Goal: Task Accomplishment & Management: Manage account settings

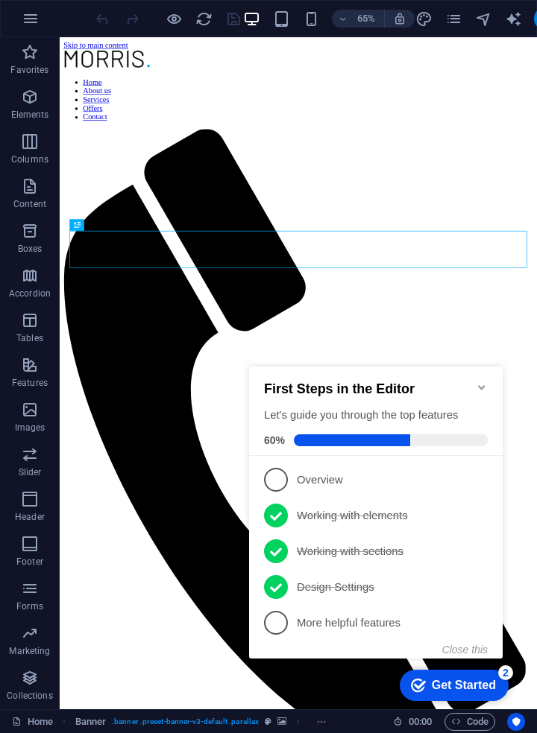
click at [379, 100] on nav "Home About us Services Offers Contact" at bounding box center [427, 133] width 722 height 67
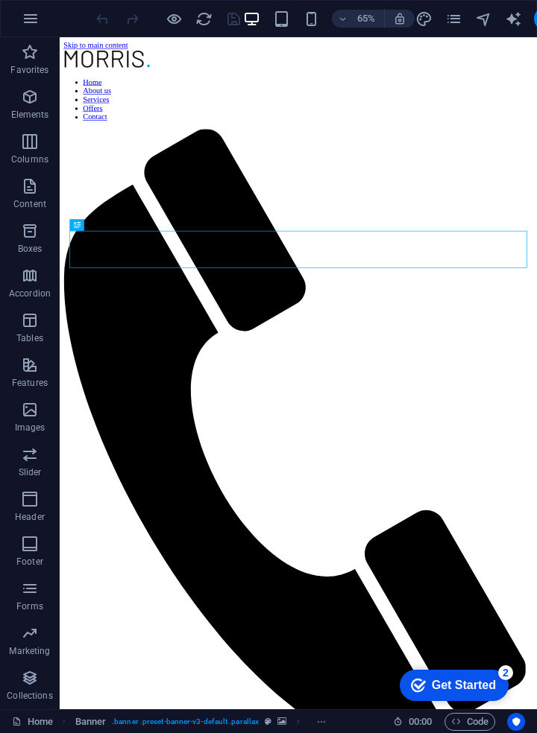
click at [382, 100] on nav "Home About us Services Offers Contact" at bounding box center [427, 133] width 722 height 67
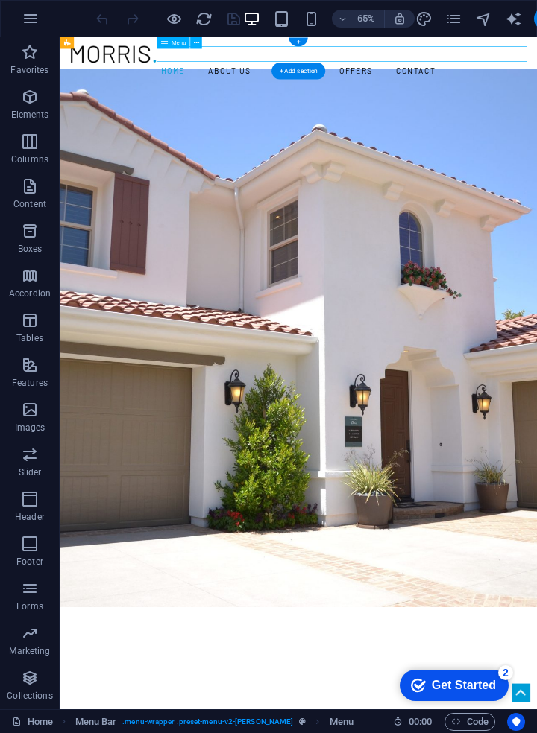
click at [300, 72] on div "+ Add section" at bounding box center [298, 71] width 54 height 16
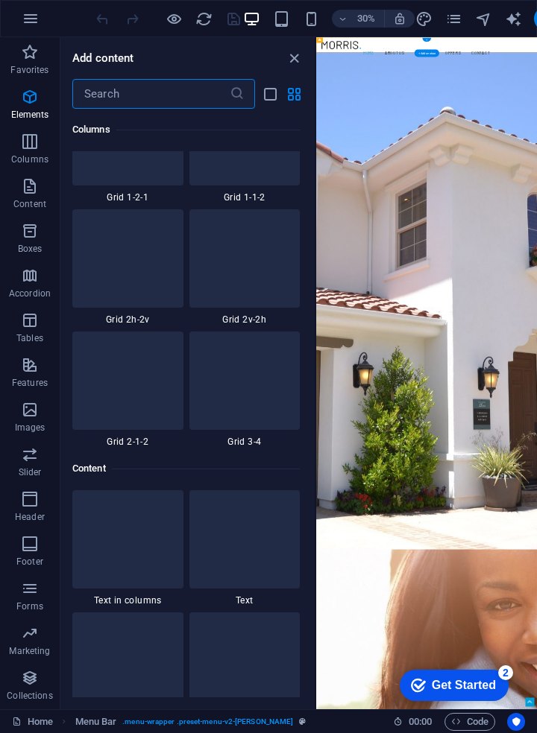
scroll to position [2607, 0]
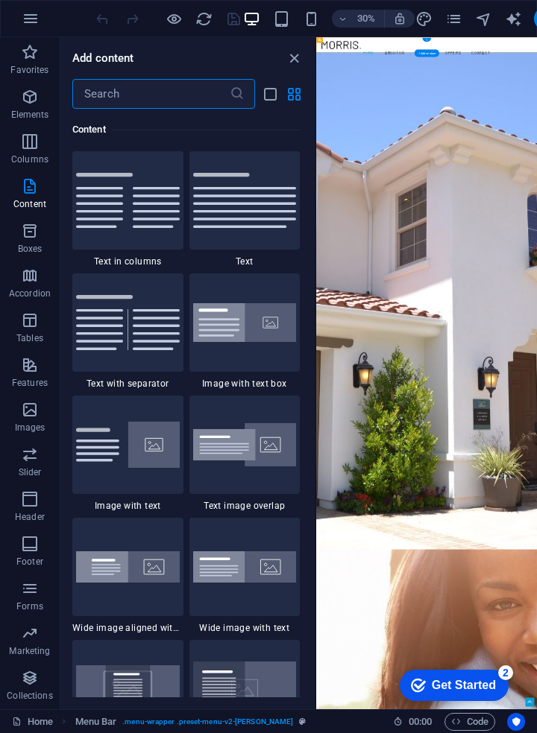
click at [146, 588] on div at bounding box center [127, 567] width 111 height 98
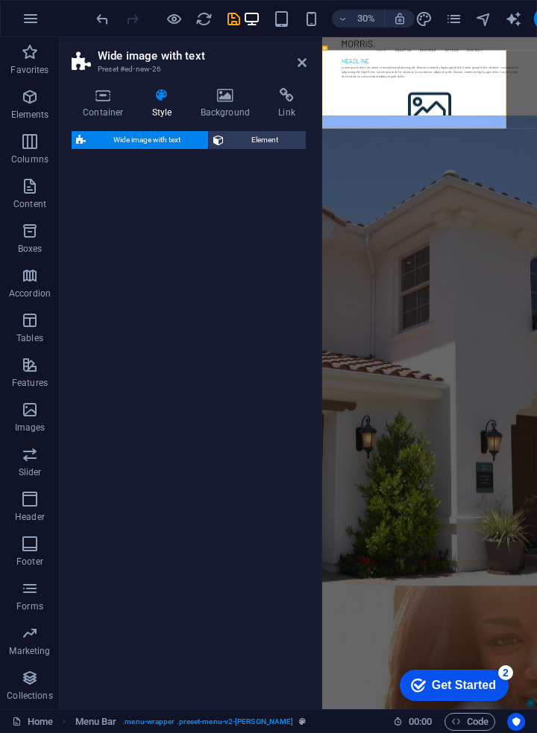
select select "%"
select select "preset-fullscreen-text-and-background-v3-alignments"
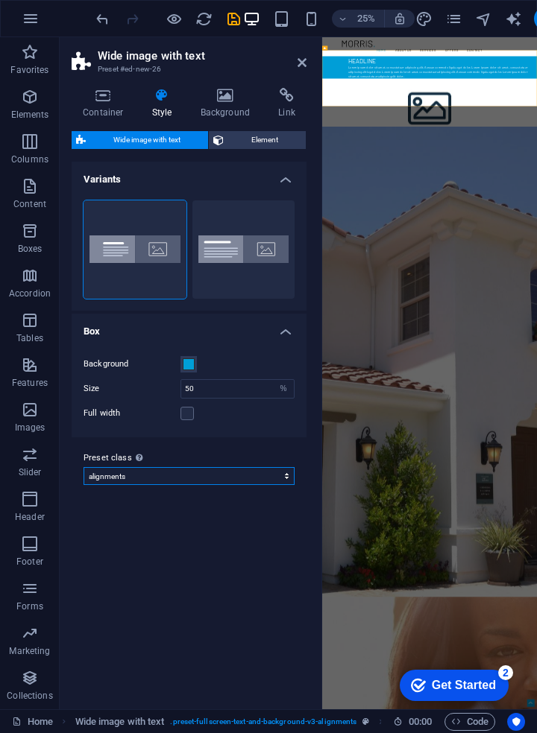
click at [273, 484] on select "default alignments Add preset class" at bounding box center [188, 476] width 211 height 18
click at [278, 481] on select "default alignments Add preset class" at bounding box center [188, 476] width 211 height 18
click at [203, 259] on button "Default" at bounding box center [243, 249] width 103 height 98
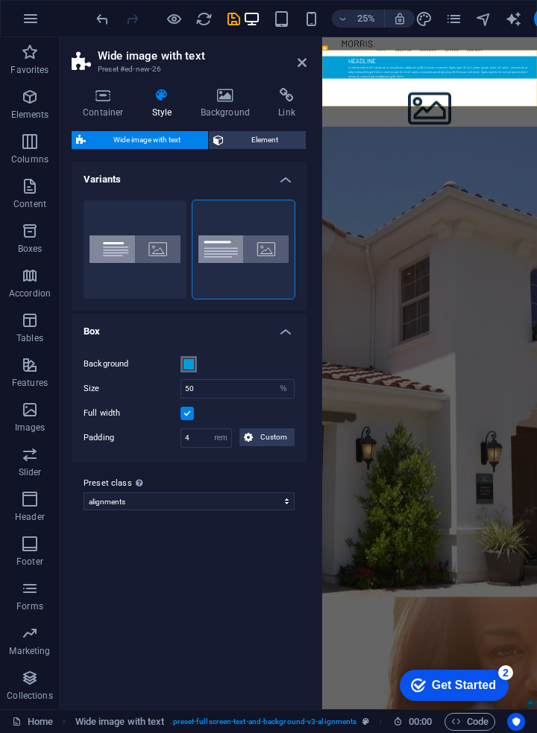
click at [186, 366] on span at bounding box center [189, 364] width 12 height 12
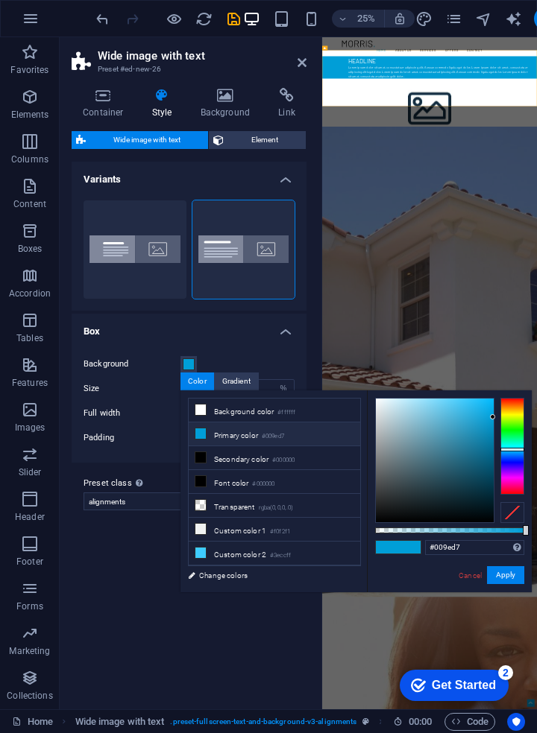
click at [283, 189] on div "Aligned Default" at bounding box center [189, 250] width 235 height 122
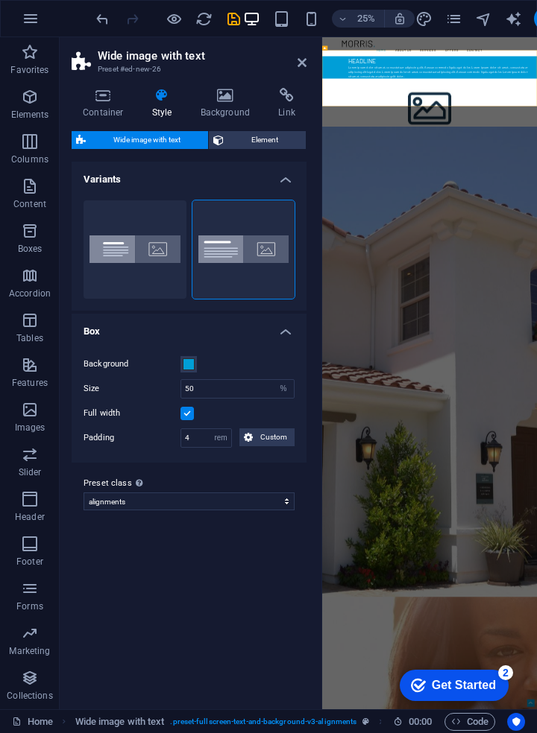
click at [145, 145] on span "Wide image with text" at bounding box center [146, 140] width 113 height 18
click at [94, 113] on h4 "Container" at bounding box center [106, 103] width 69 height 31
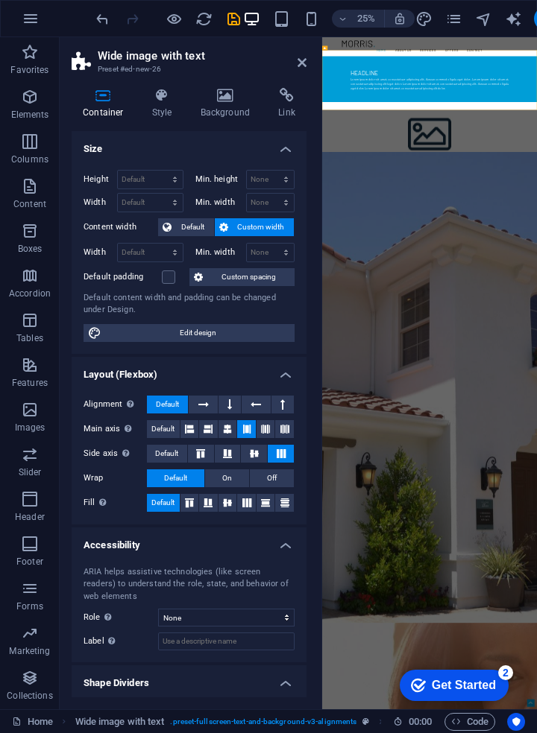
click at [271, 228] on span "Custom width" at bounding box center [260, 227] width 57 height 18
click at [270, 282] on span "Custom spacing" at bounding box center [248, 277] width 83 height 18
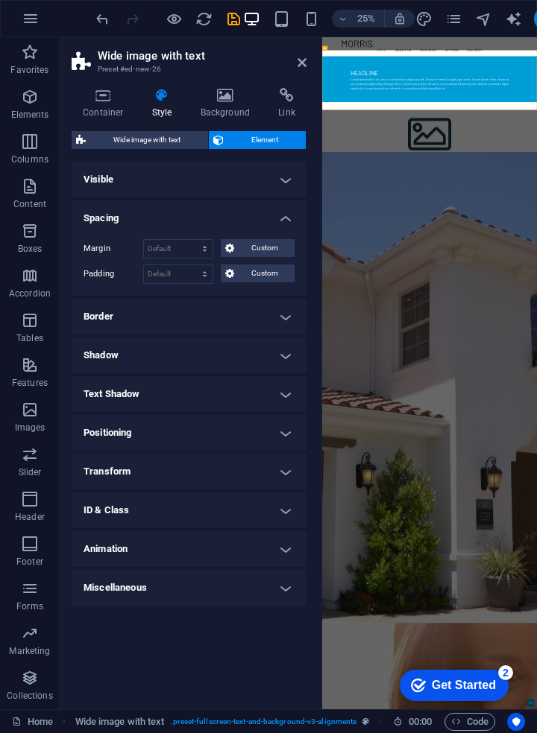
click at [233, 104] on h4 "Background" at bounding box center [228, 103] width 78 height 31
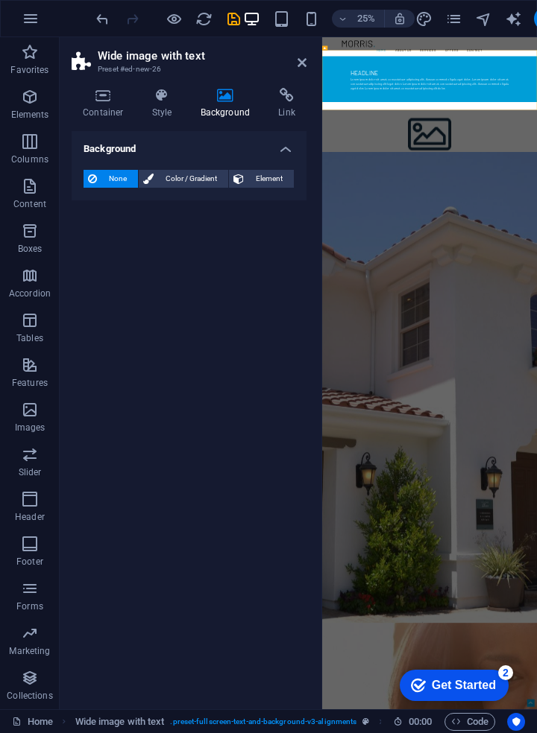
click at [220, 107] on h4 "Background" at bounding box center [228, 103] width 78 height 31
click at [183, 186] on span "Color / Gradient" at bounding box center [191, 179] width 66 height 18
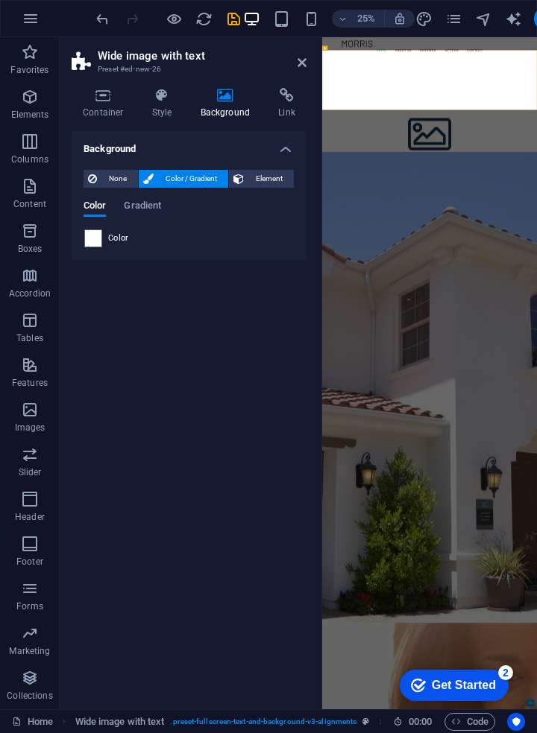
click at [91, 244] on span at bounding box center [93, 238] width 16 height 16
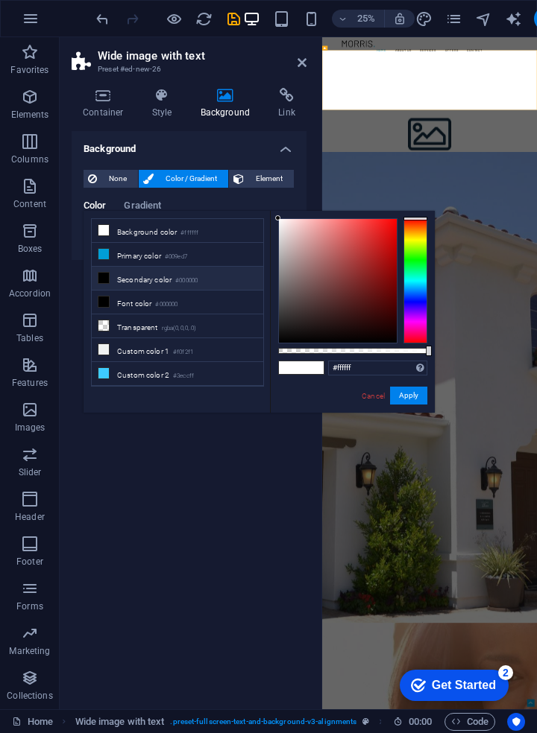
click at [108, 305] on icon at bounding box center [103, 302] width 10 height 10
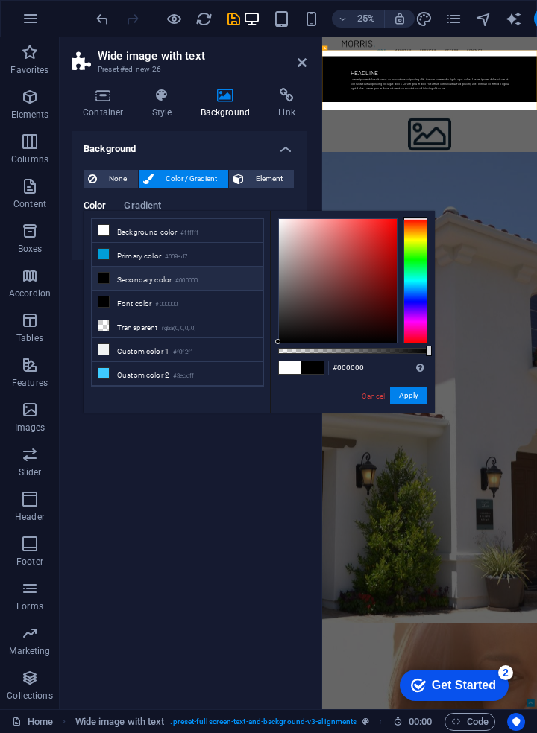
click at [101, 326] on icon at bounding box center [103, 325] width 10 height 10
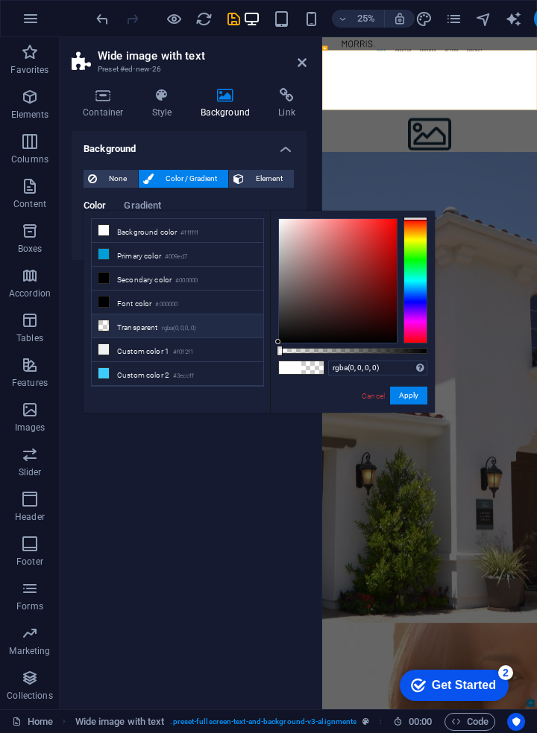
click at [101, 326] on icon at bounding box center [103, 325] width 10 height 10
click at [102, 298] on icon at bounding box center [103, 302] width 10 height 10
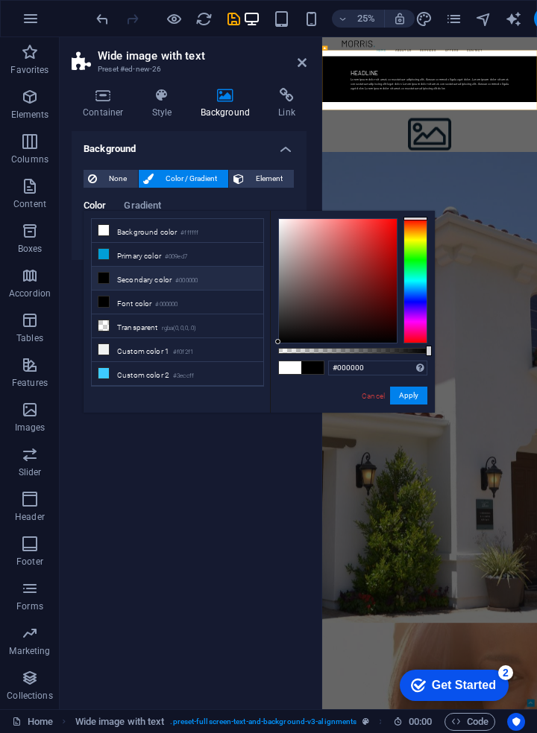
click at [109, 274] on span at bounding box center [104, 278] width 12 height 12
click at [104, 254] on icon at bounding box center [103, 254] width 10 height 10
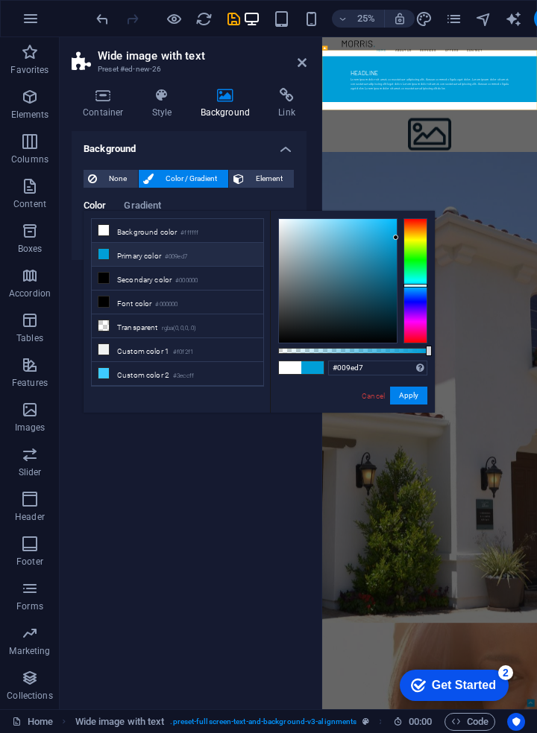
click at [104, 303] on icon at bounding box center [103, 302] width 10 height 10
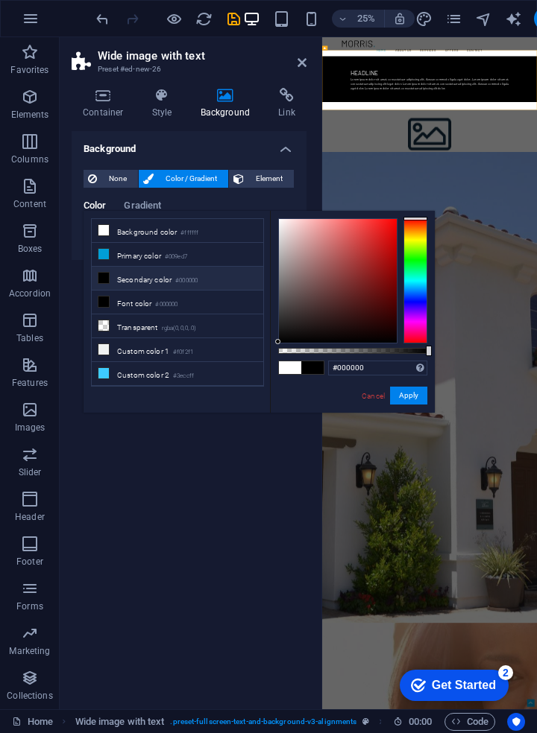
click at [110, 232] on li "Background color #ffffff" at bounding box center [177, 231] width 171 height 24
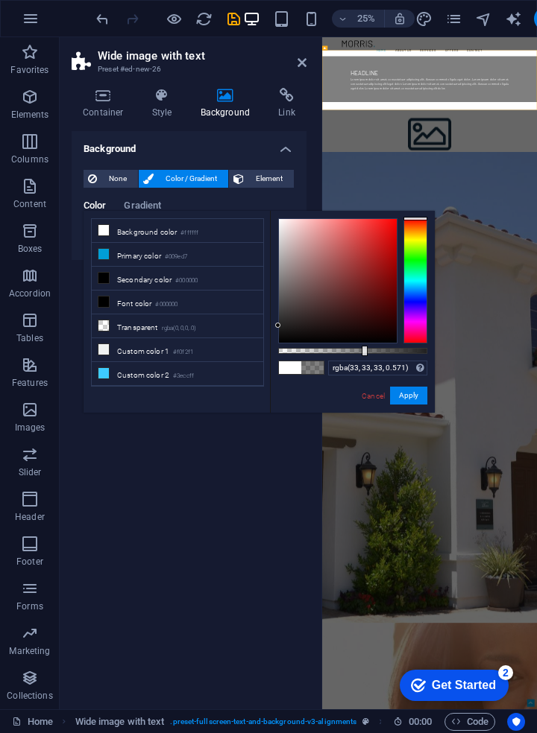
click at [100, 273] on icon at bounding box center [103, 278] width 10 height 10
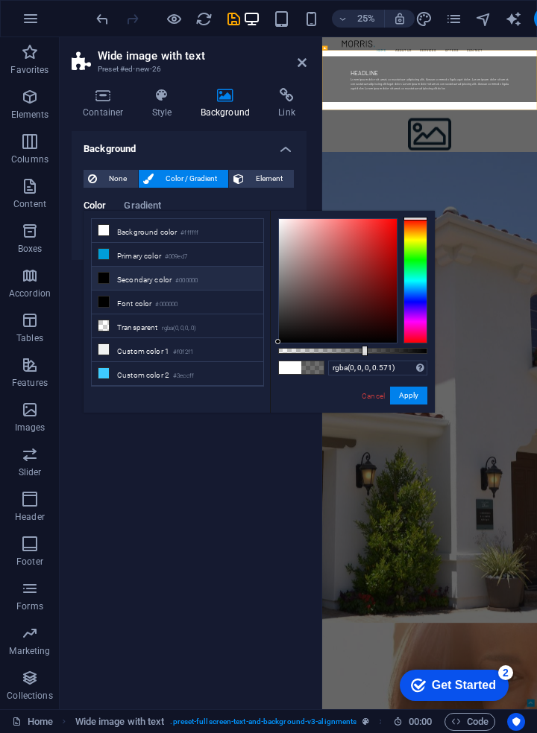
click at [108, 297] on icon at bounding box center [103, 302] width 10 height 10
click at [110, 227] on li "Background color #ffffff" at bounding box center [177, 231] width 171 height 24
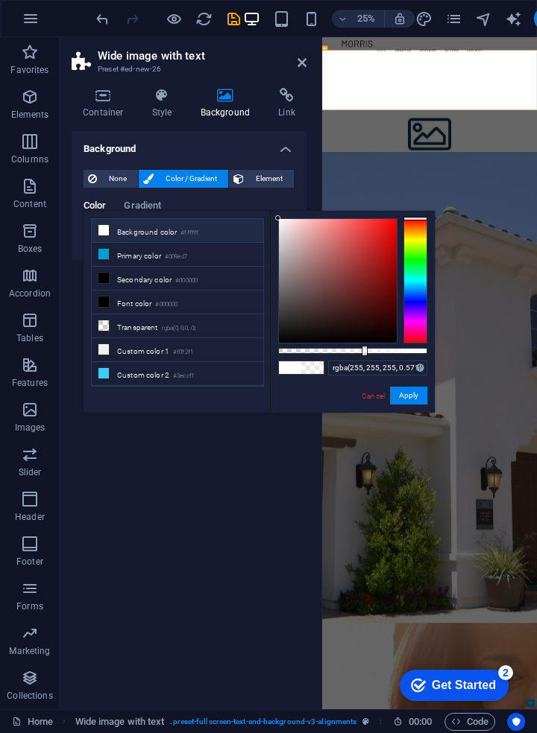
click at [100, 303] on icon at bounding box center [103, 302] width 10 height 10
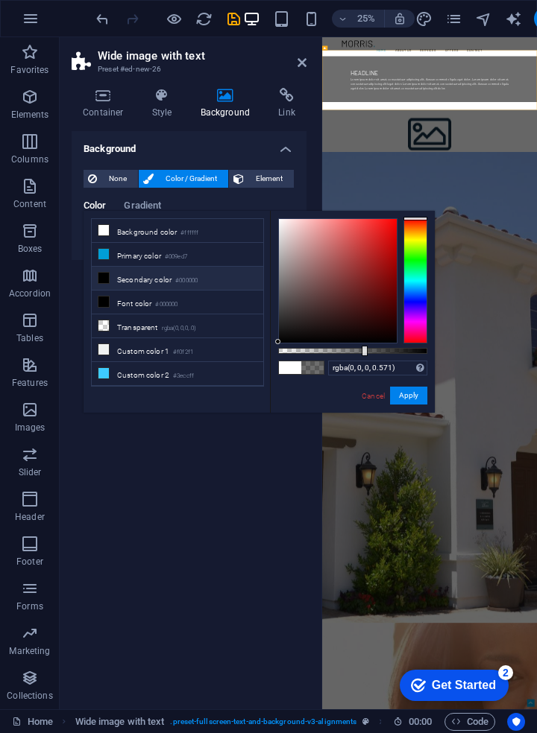
click at [107, 273] on icon at bounding box center [103, 278] width 10 height 10
click at [367, 401] on link "Cancel" at bounding box center [373, 395] width 26 height 11
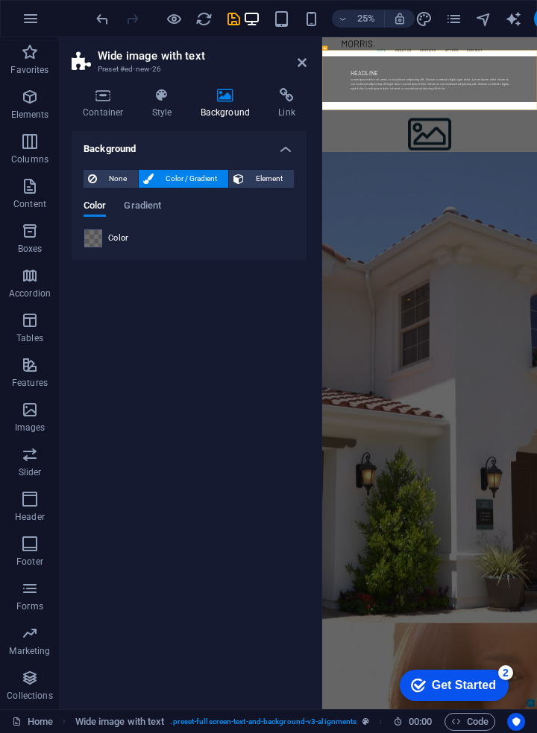
click at [95, 244] on span at bounding box center [93, 238] width 16 height 16
type input "rgba(0, 0, 0, 0.571)"
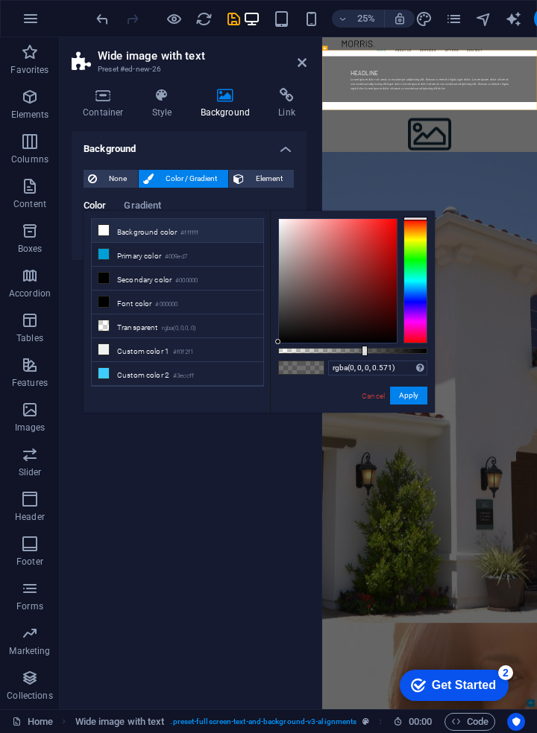
click at [108, 305] on icon at bounding box center [103, 302] width 10 height 10
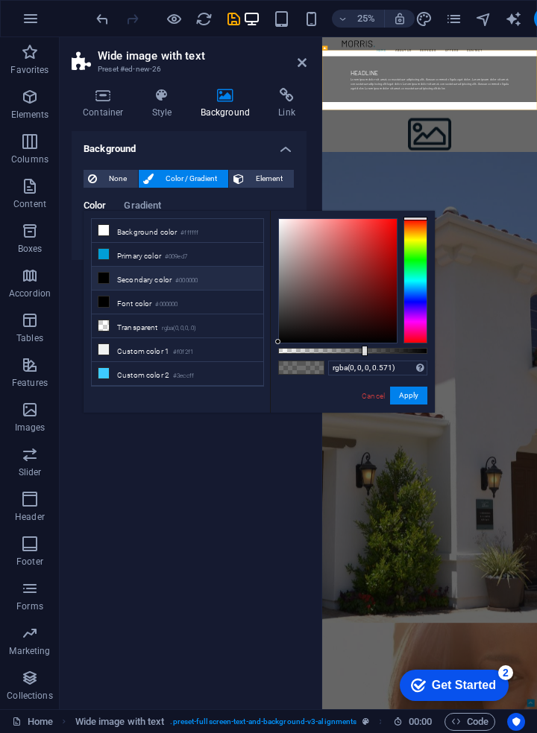
click at [172, 98] on icon at bounding box center [162, 95] width 42 height 15
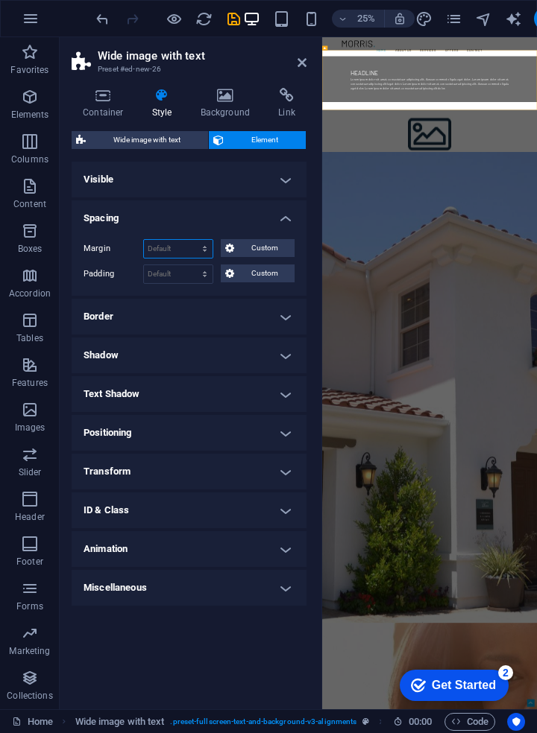
click at [204, 253] on select "Default auto px % rem vw vh Custom" at bounding box center [178, 249] width 69 height 18
select select "px"
click at [192, 240] on select "Default auto px % rem vw vh Custom" at bounding box center [178, 249] width 69 height 18
type input "0"
click at [227, 387] on h4 "Text Shadow" at bounding box center [189, 394] width 235 height 36
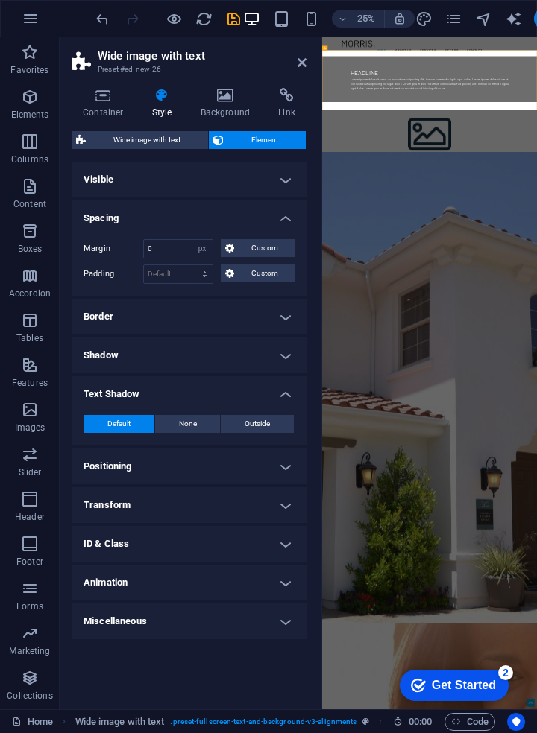
click at [277, 481] on h4 "Positioning" at bounding box center [189, 467] width 235 height 36
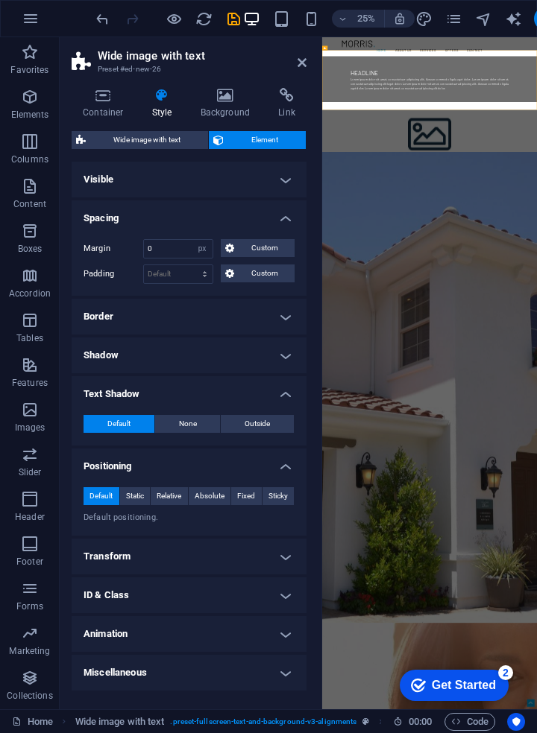
click at [128, 494] on span "Static" at bounding box center [135, 496] width 18 height 18
click at [177, 504] on span "Relative" at bounding box center [168, 496] width 25 height 18
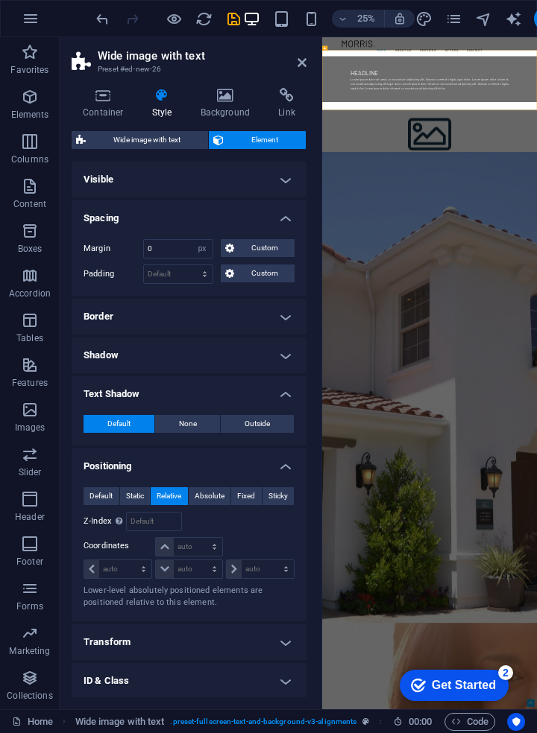
click at [209, 503] on span "Absolute" at bounding box center [209, 496] width 30 height 18
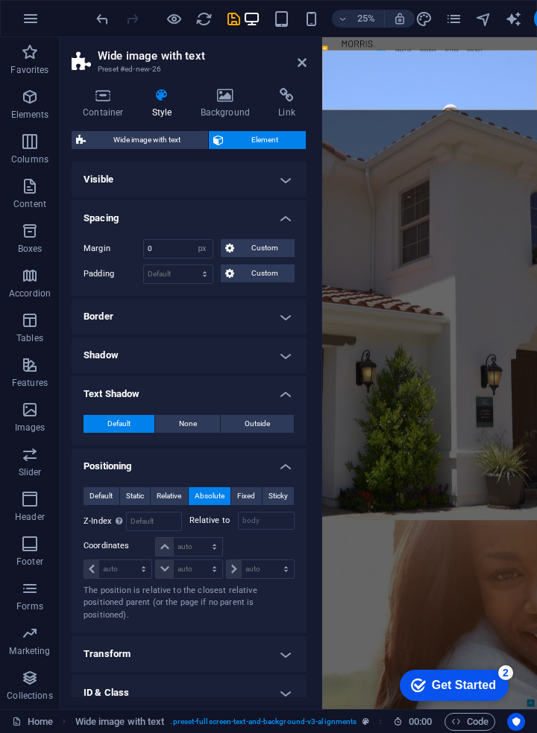
click at [282, 490] on span "Sticky" at bounding box center [277, 496] width 19 height 18
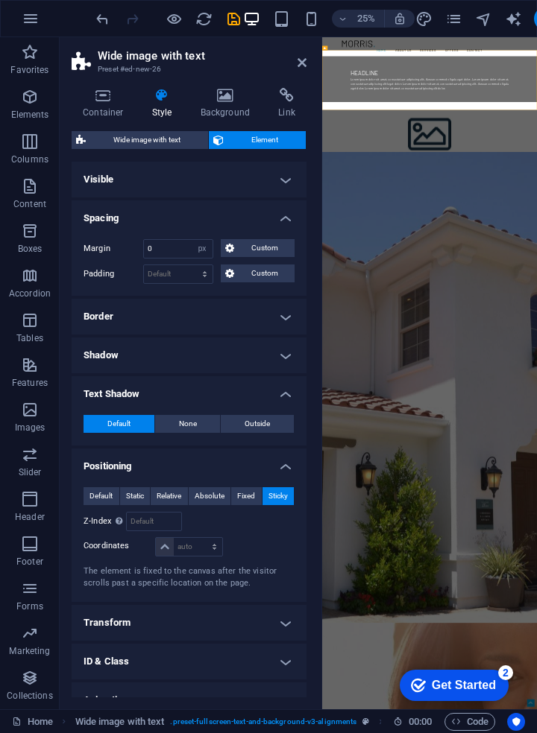
click at [166, 496] on span "Relative" at bounding box center [168, 496] width 25 height 18
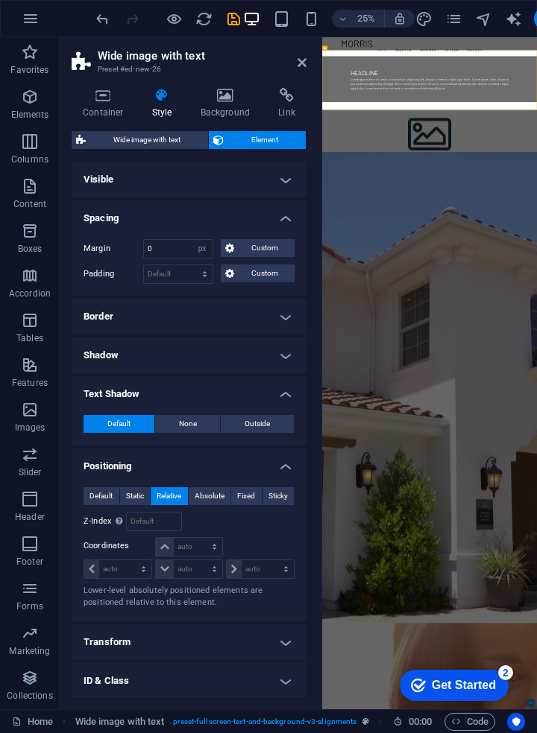
click at [126, 499] on span "Static" at bounding box center [135, 496] width 18 height 18
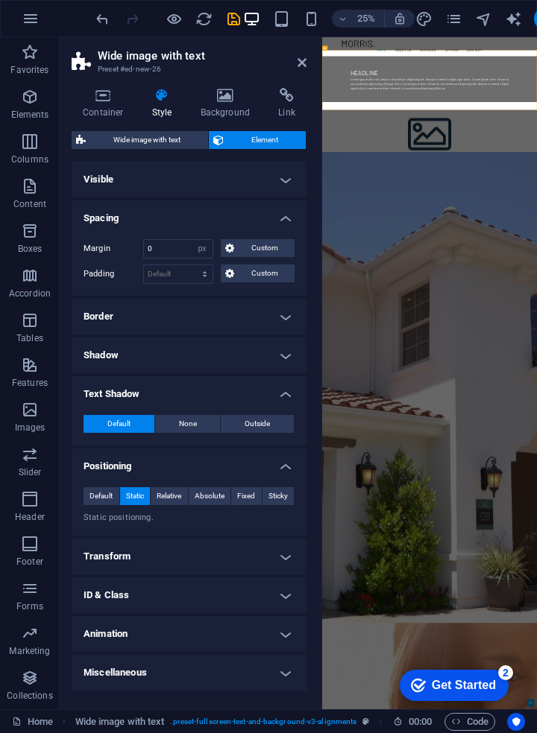
click at [105, 497] on span "Default" at bounding box center [100, 496] width 23 height 18
click at [98, 146] on span "Wide image with text" at bounding box center [146, 140] width 113 height 18
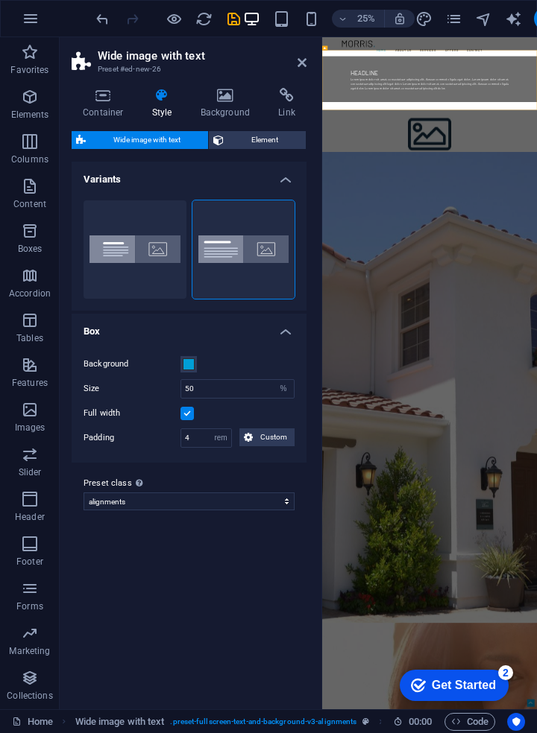
click at [156, 248] on button "Aligned" at bounding box center [134, 249] width 103 height 98
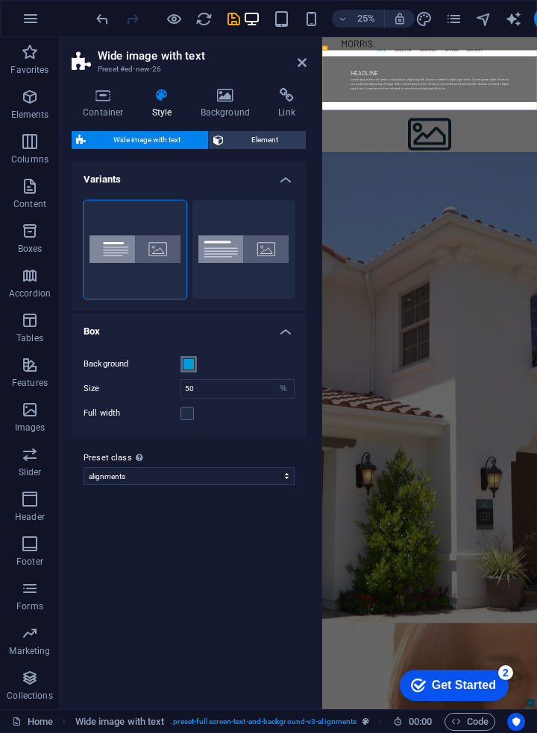
click at [185, 364] on span at bounding box center [189, 364] width 12 height 12
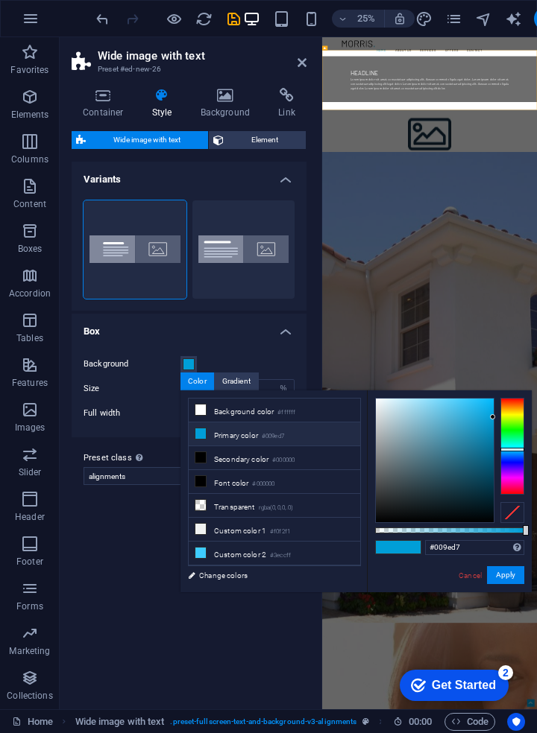
click at [200, 496] on li "Transparent rgba(0,0,0,.0)" at bounding box center [274, 506] width 171 height 24
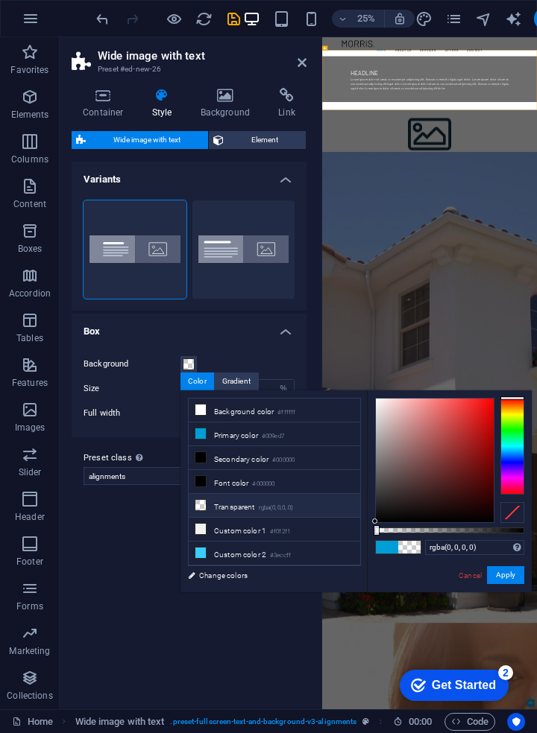
click at [203, 463] on li "Secondary color #000000" at bounding box center [274, 458] width 171 height 24
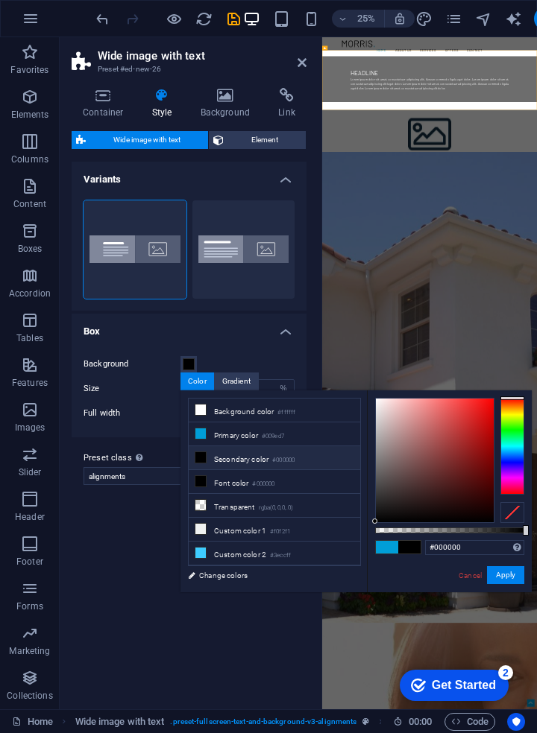
type input "#009ed7"
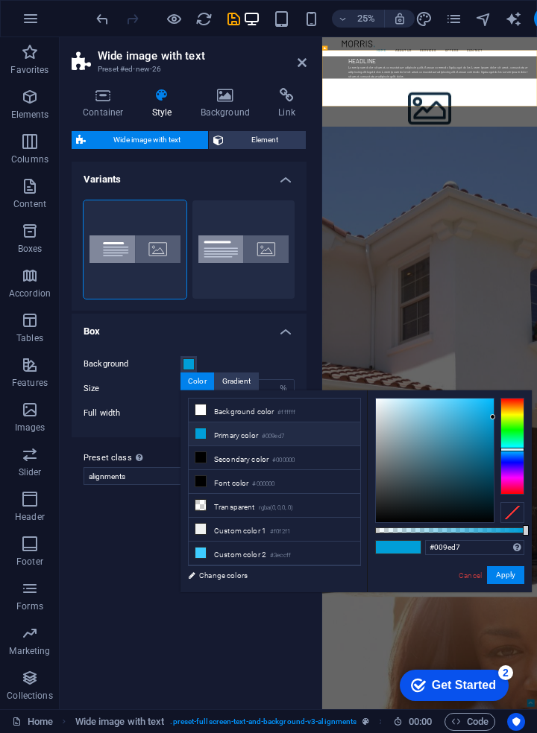
click at [234, 388] on div "Gradient" at bounding box center [236, 382] width 43 height 18
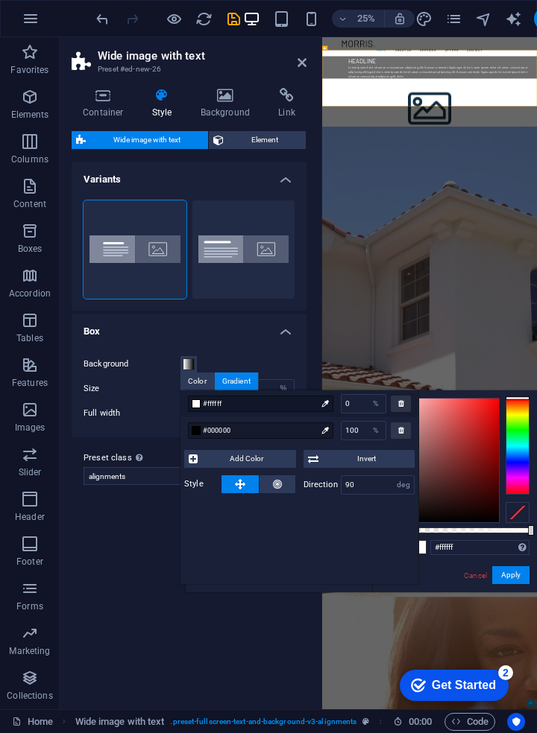
click at [196, 434] on div at bounding box center [196, 430] width 9 height 9
type input "#000000"
click at [277, 481] on icon at bounding box center [277, 484] width 9 height 18
click at [197, 410] on div "#ffffff" at bounding box center [260, 404] width 145 height 16
click at [198, 402] on div at bounding box center [196, 403] width 9 height 9
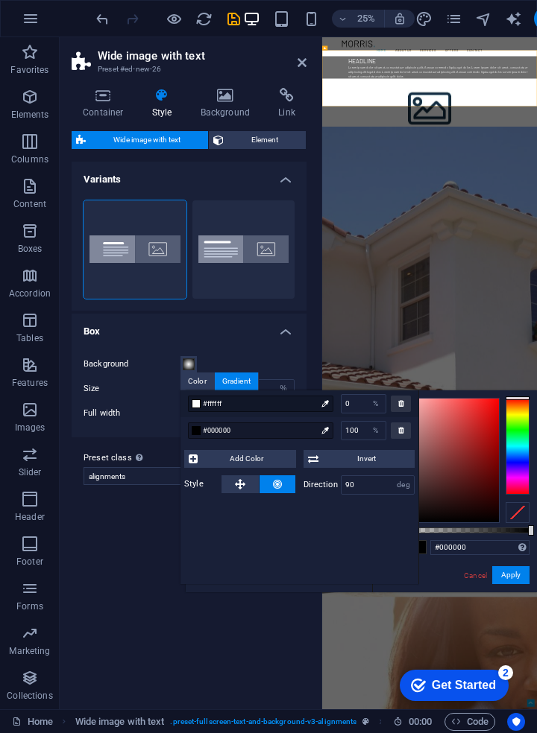
click at [322, 406] on icon at bounding box center [324, 403] width 7 height 7
click at [324, 403] on icon at bounding box center [324, 403] width 7 height 7
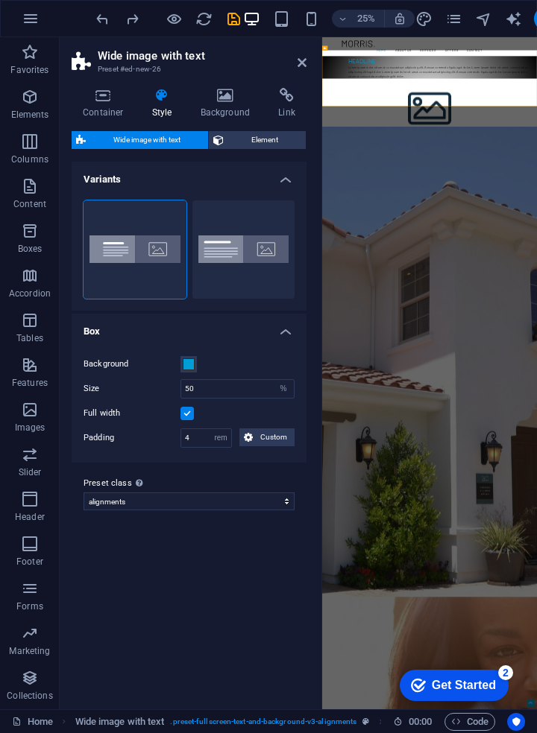
click at [32, 28] on button "button" at bounding box center [31, 19] width 36 height 36
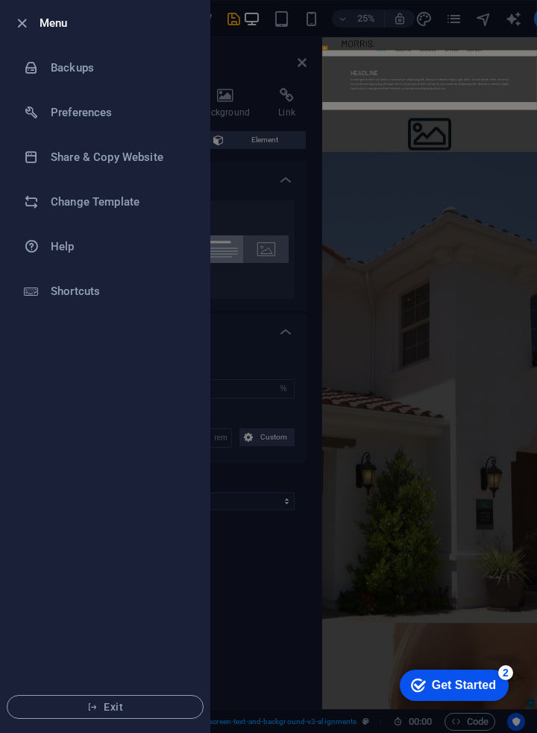
click at [82, 203] on h6 "Change Template" at bounding box center [120, 202] width 138 height 18
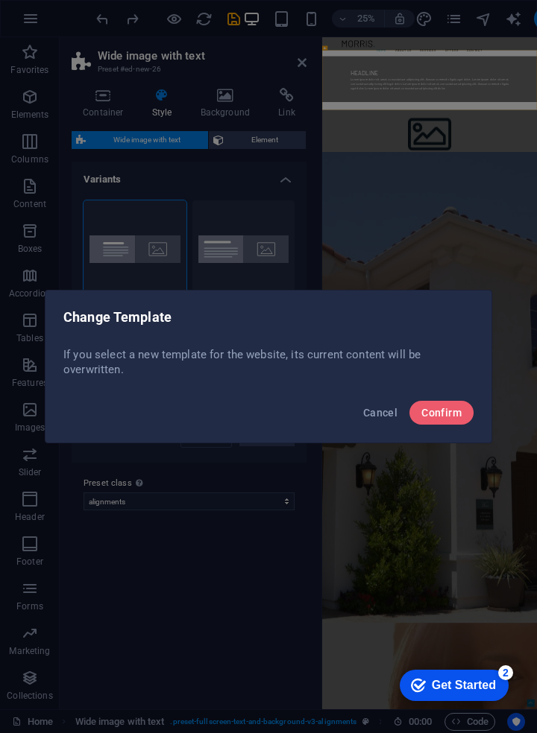
click at [443, 423] on button "Confirm" at bounding box center [441, 413] width 64 height 24
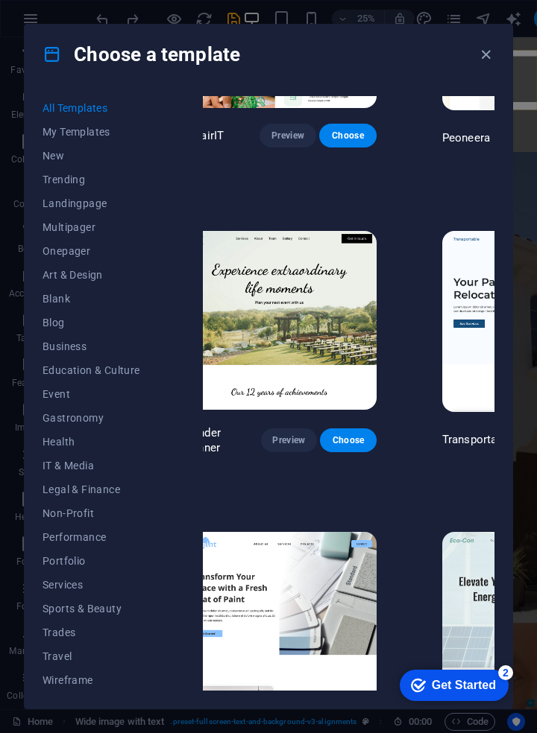
scroll to position [170, 393]
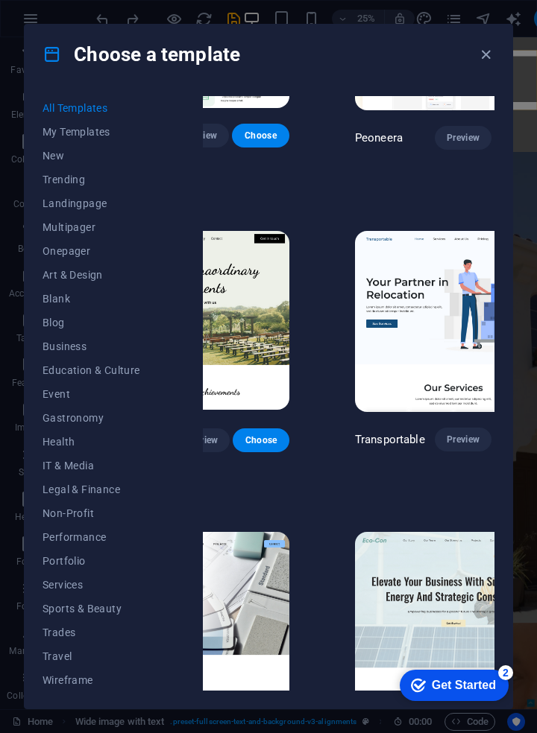
click at [55, 330] on button "Blog" at bounding box center [91, 323] width 98 height 24
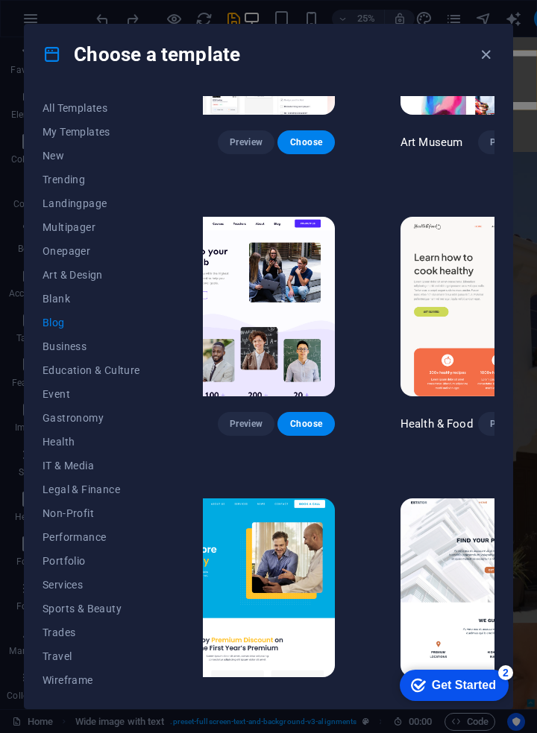
scroll to position [163, 295]
click at [57, 354] on button "Business" at bounding box center [91, 347] width 98 height 24
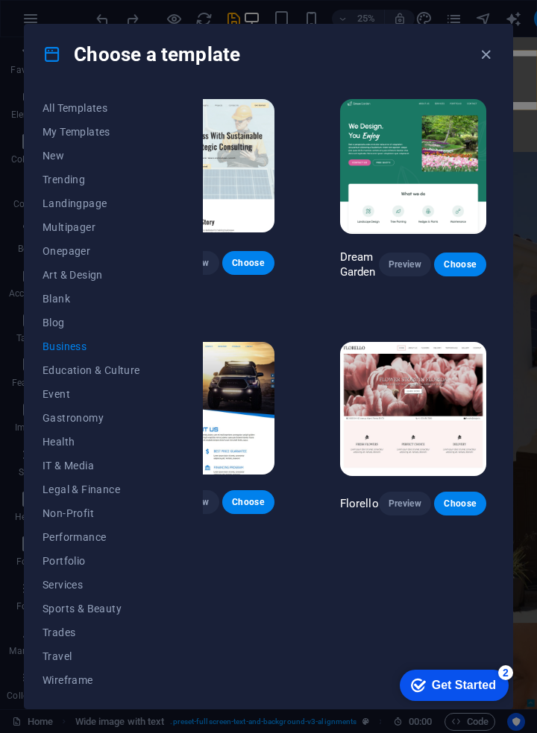
scroll to position [0, 0]
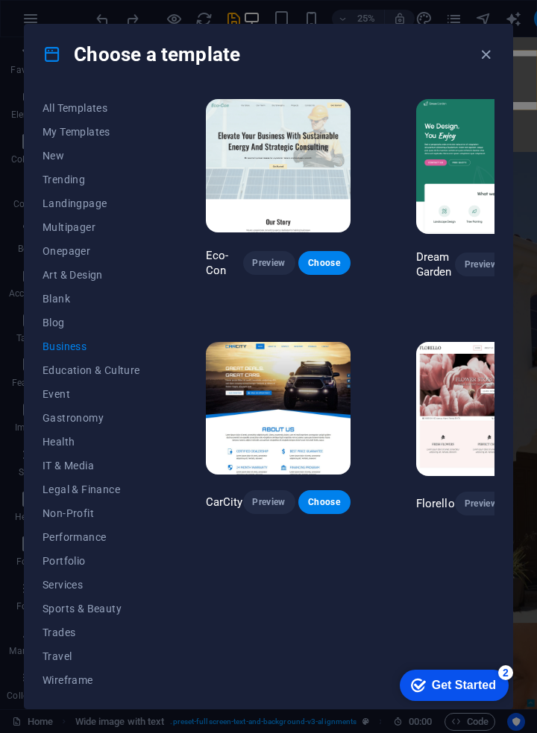
click at [68, 420] on span "Gastronomy" at bounding box center [91, 418] width 98 height 12
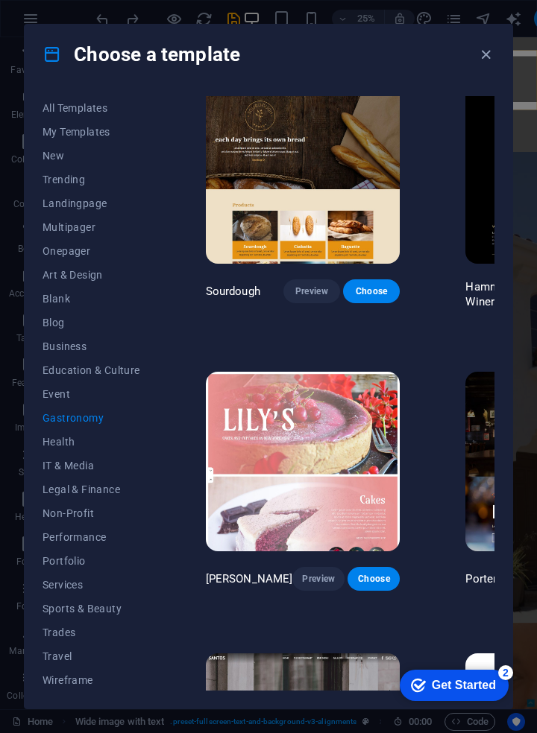
scroll to position [961, 0]
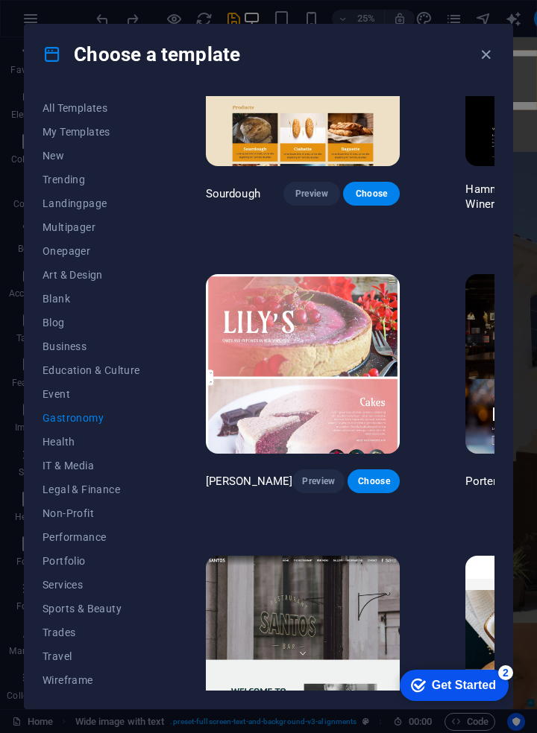
click at [59, 494] on span "Legal & Finance" at bounding box center [91, 490] width 98 height 12
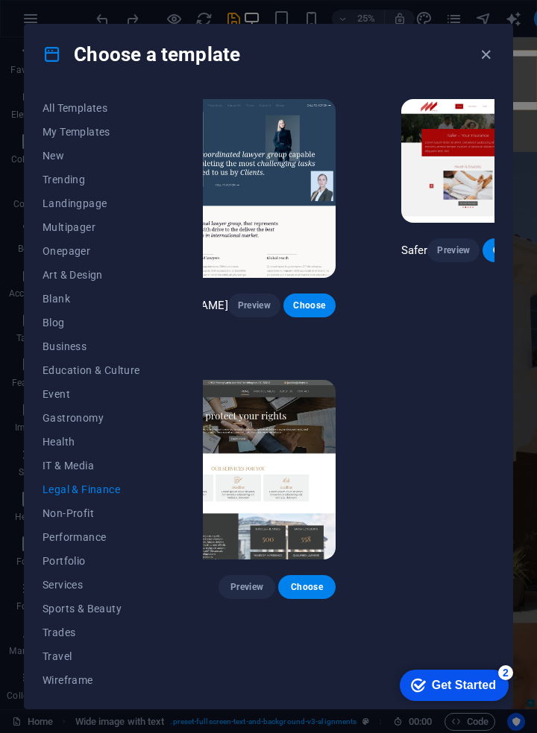
scroll to position [1, 0]
click at [64, 580] on span "Services" at bounding box center [91, 584] width 98 height 12
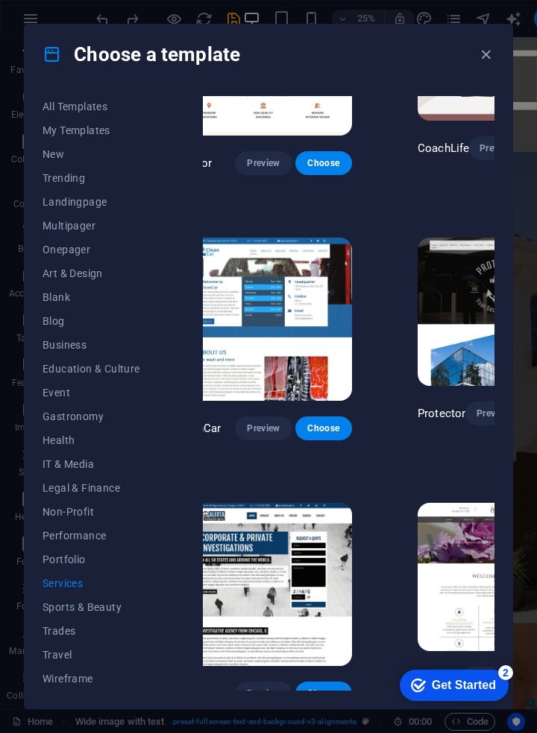
scroll to position [658, 268]
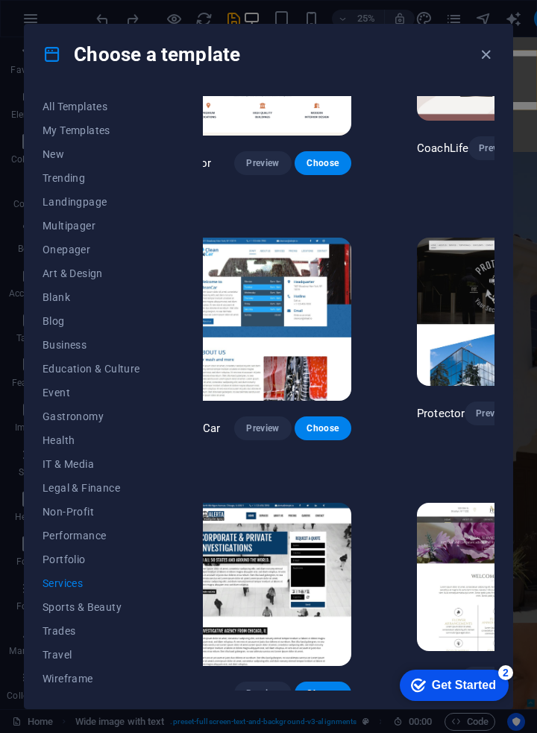
click at [63, 682] on span "Wireframe" at bounding box center [91, 679] width 98 height 12
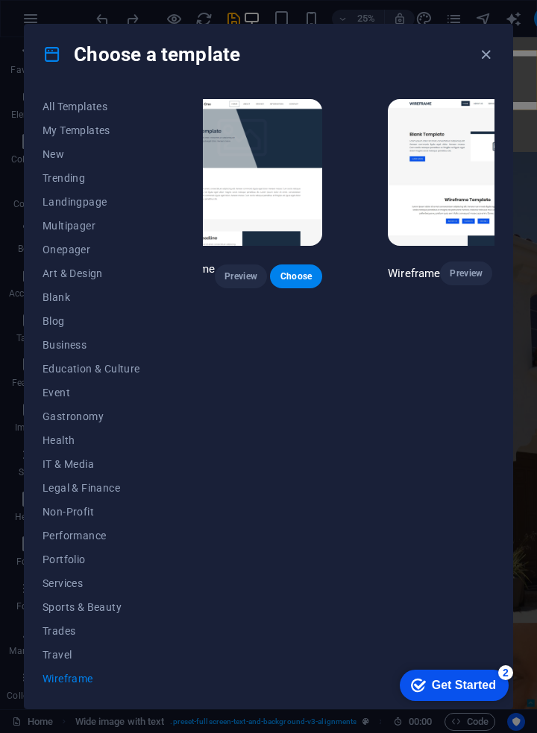
scroll to position [0, 330]
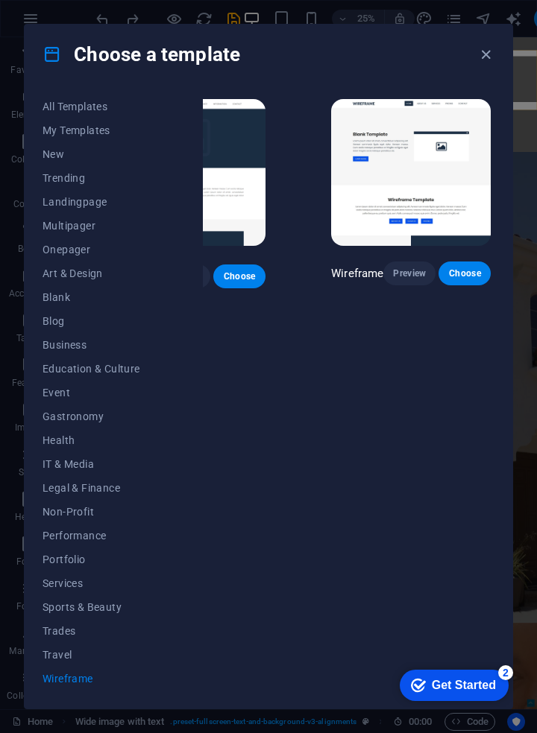
click at [51, 583] on span "Services" at bounding box center [91, 584] width 98 height 12
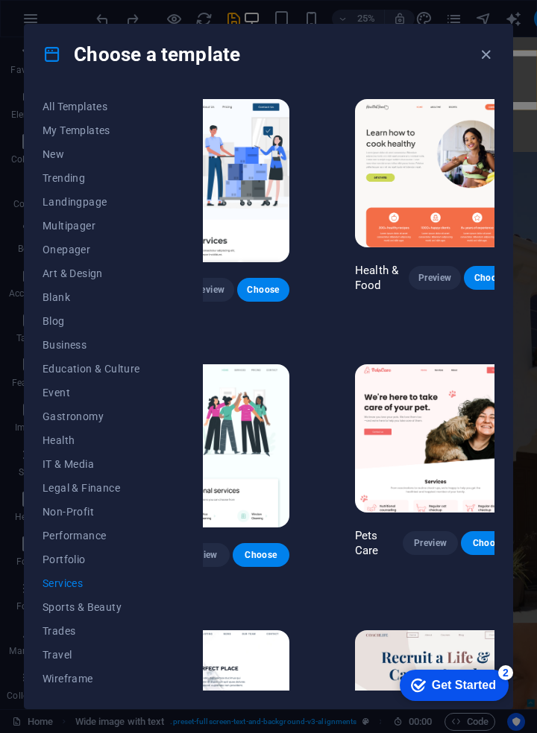
click at [54, 609] on span "Sports & Beauty" at bounding box center [91, 607] width 98 height 12
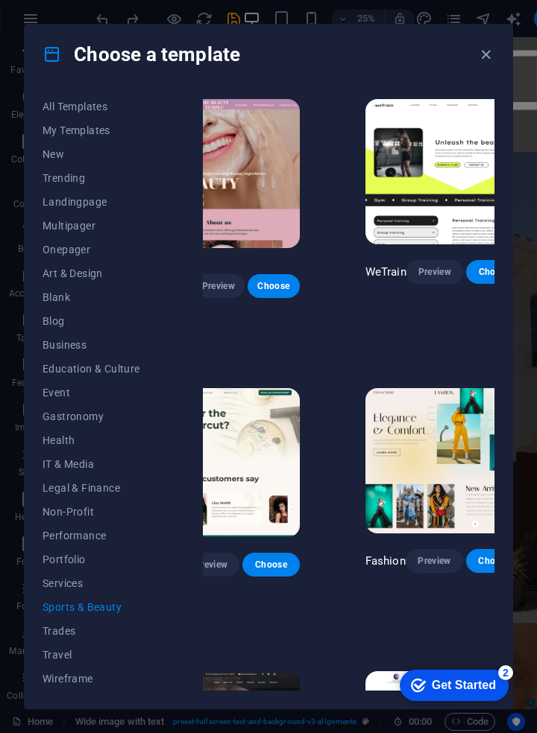
click at [56, 616] on button "Sports & Beauty" at bounding box center [91, 607] width 98 height 24
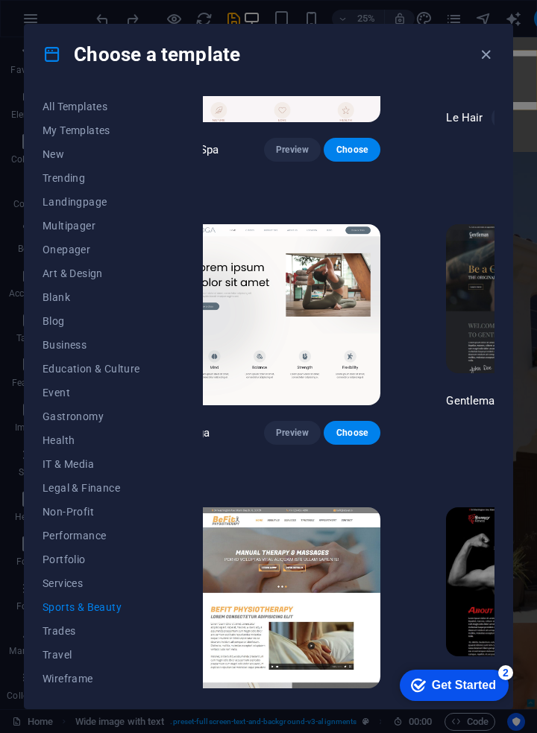
scroll to position [447, 0]
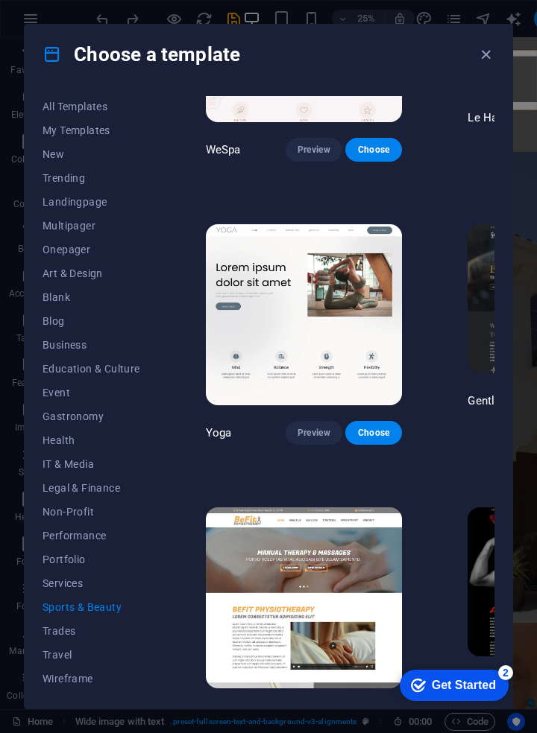
click at [44, 397] on span "Event" at bounding box center [91, 393] width 98 height 12
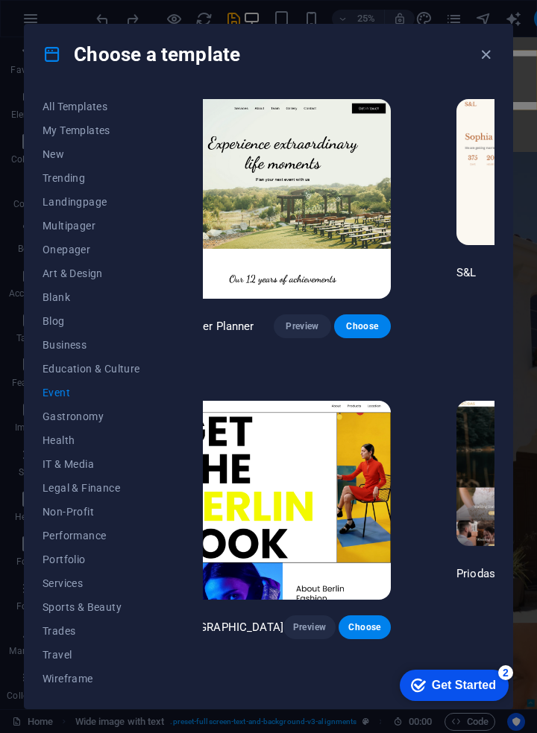
scroll to position [0, 0]
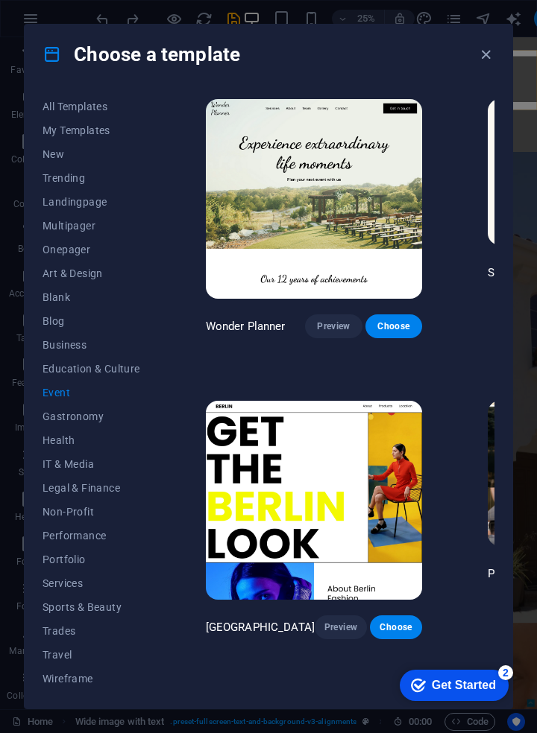
click at [56, 351] on button "Business" at bounding box center [91, 345] width 98 height 24
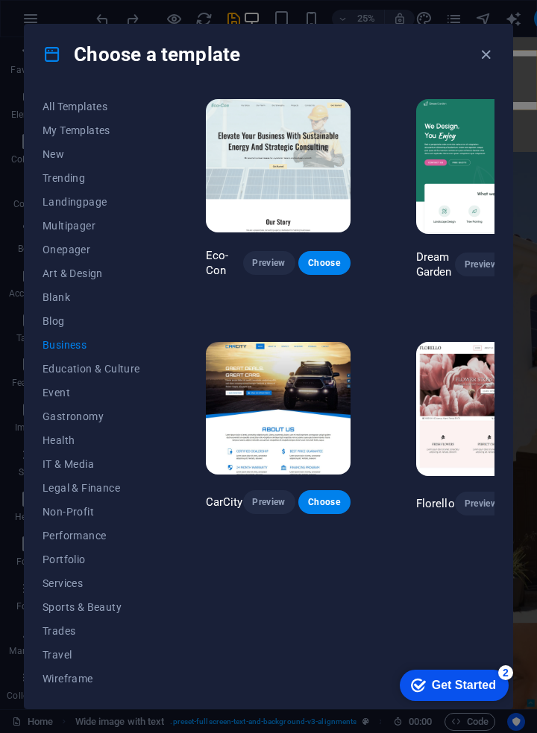
click at [305, 181] on img at bounding box center [278, 165] width 145 height 133
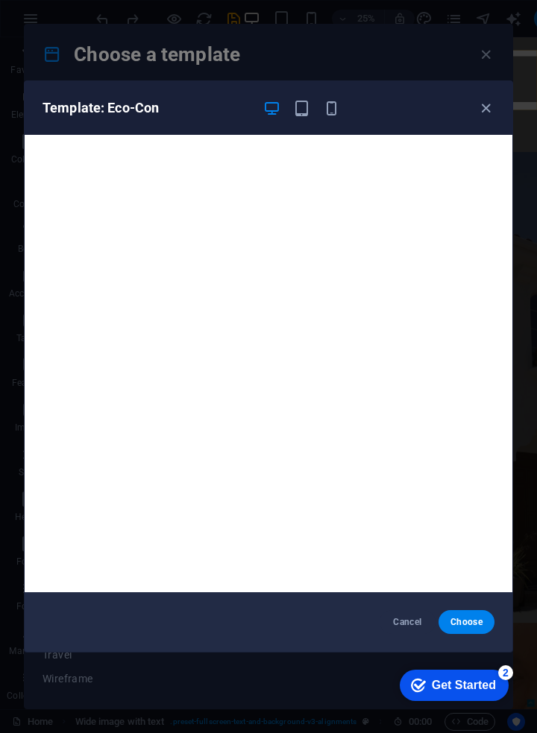
click at [302, 102] on icon "button" at bounding box center [301, 108] width 17 height 17
click at [408, 623] on span "Cancel" at bounding box center [407, 622] width 32 height 12
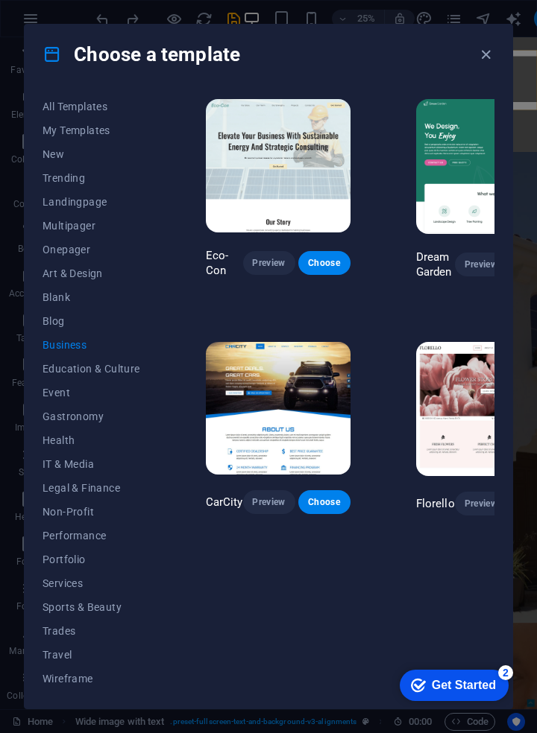
click at [60, 158] on span "New" at bounding box center [91, 154] width 98 height 12
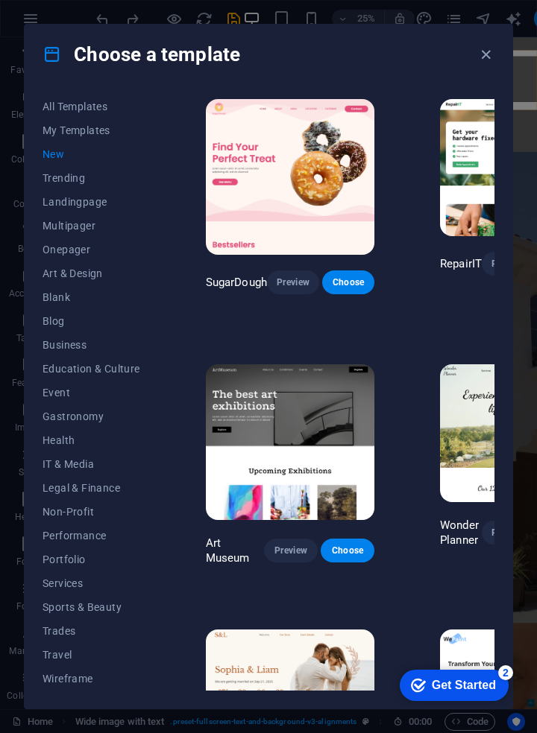
click at [305, 425] on img at bounding box center [290, 442] width 168 height 156
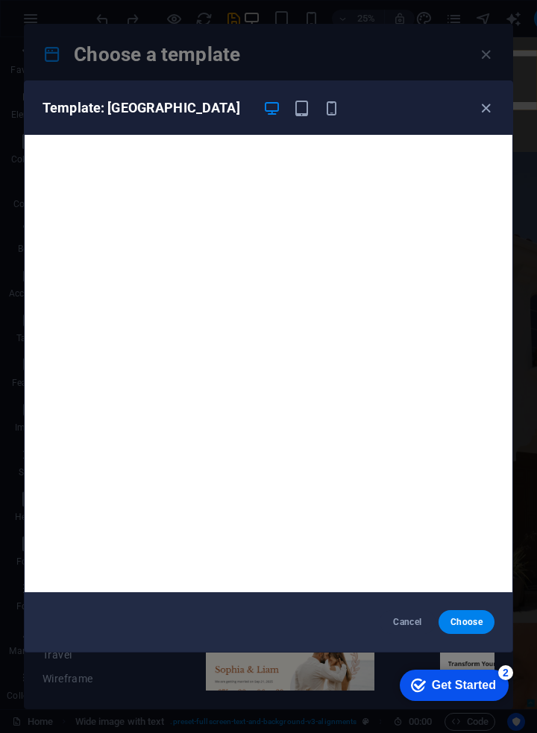
click at [472, 619] on span "Choose" at bounding box center [466, 622] width 32 height 12
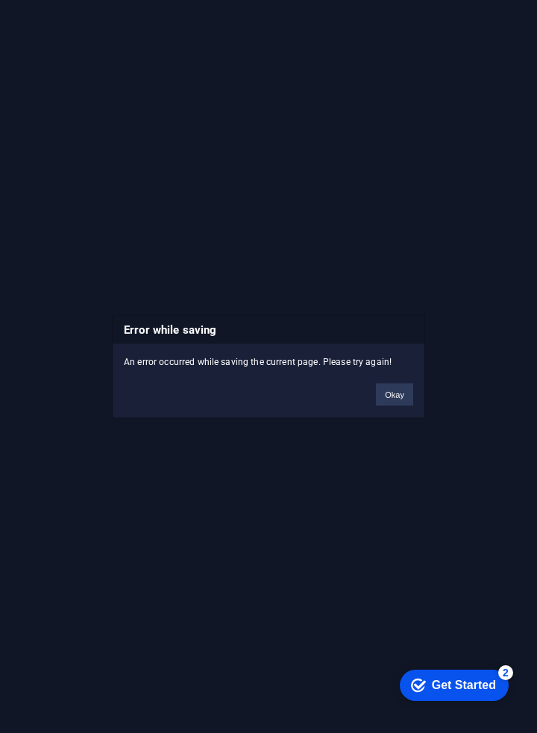
click at [395, 414] on div "Error while saving An error occurred while saving the current page. Please try …" at bounding box center [268, 367] width 313 height 104
click at [394, 399] on button "Okay" at bounding box center [394, 395] width 37 height 22
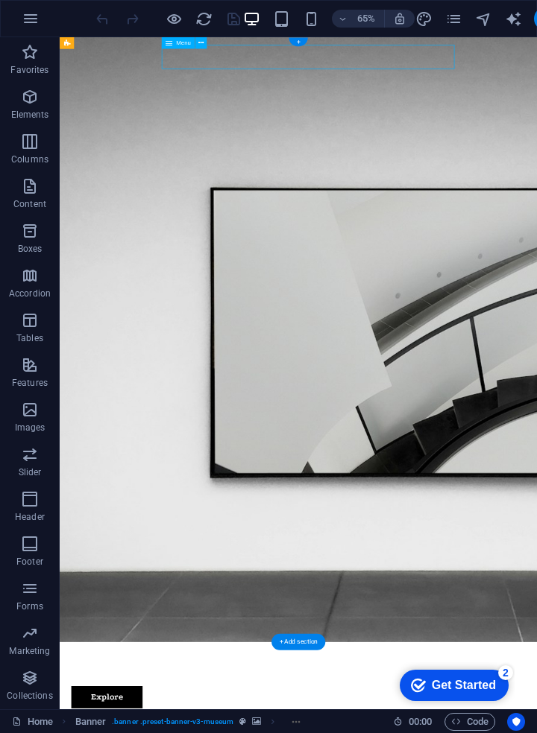
click at [0, 0] on span "Menu" at bounding box center [0, 0] width 0 height 0
click at [0, 0] on div "Menu" at bounding box center [0, 0] width 0 height 0
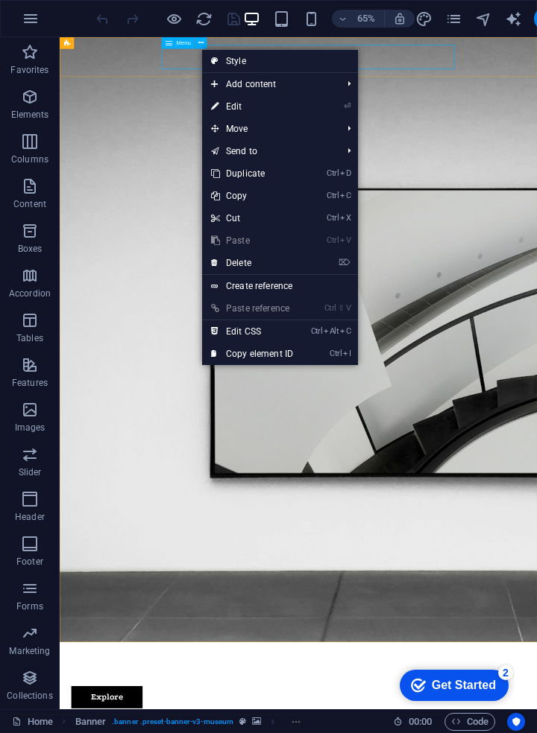
click at [0, 0] on span "Add content" at bounding box center [0, 0] width 0 height 0
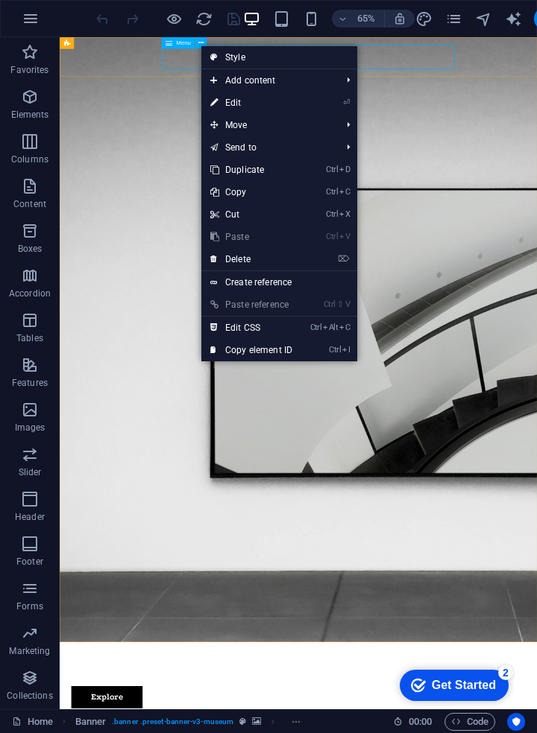
click at [241, 107] on link "⏎ Edit" at bounding box center [251, 103] width 100 height 22
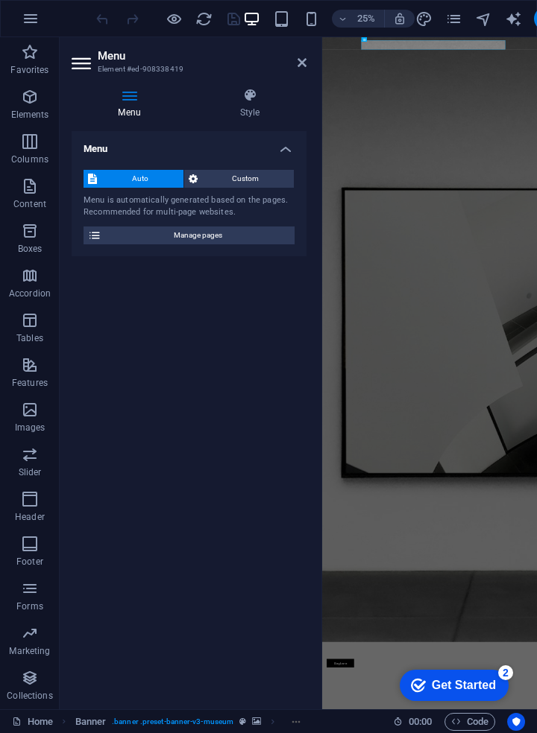
click at [228, 244] on span "Manage pages" at bounding box center [198, 236] width 184 height 18
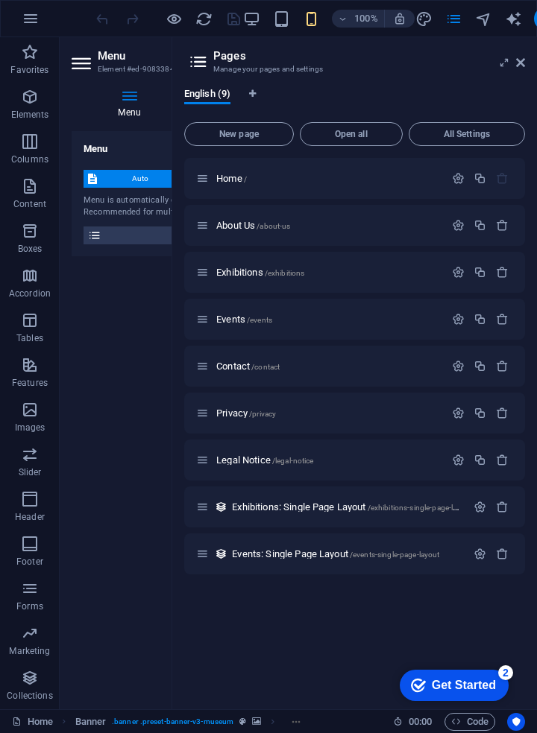
click at [481, 230] on icon "button" at bounding box center [479, 225] width 13 height 13
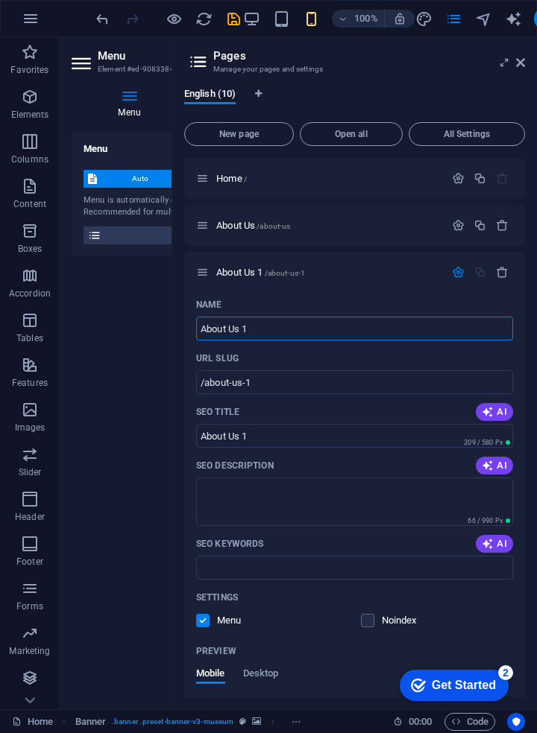
click at [381, 387] on input "/about-us-1" at bounding box center [354, 382] width 317 height 24
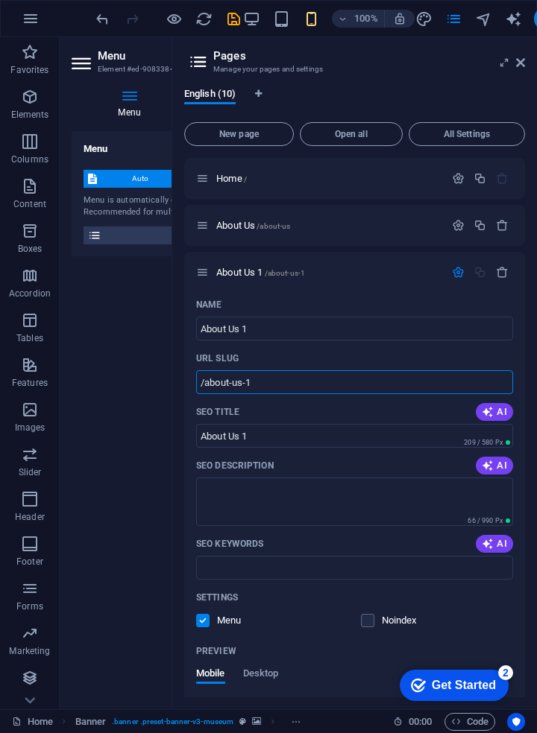
click at [114, 371] on div "Menu Auto Custom Menu is automatically generated based on the pages. Recommende…" at bounding box center [189, 414] width 235 height 566
click at [458, 276] on icon "button" at bounding box center [458, 272] width 13 height 13
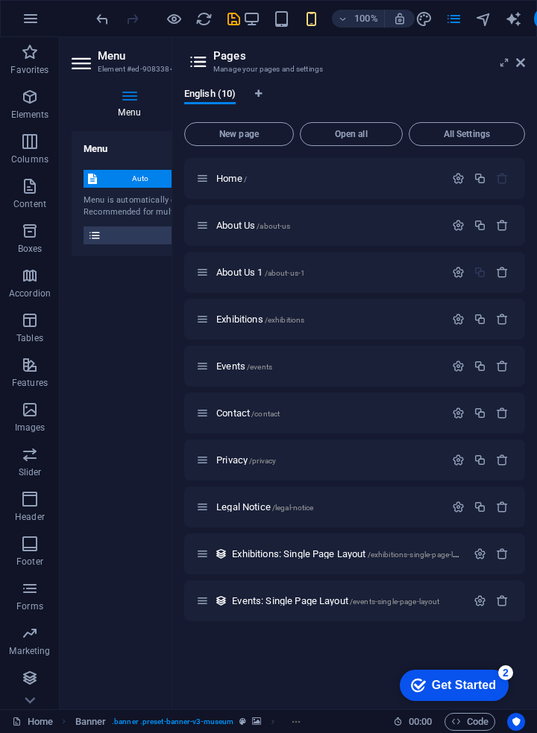
click at [498, 557] on icon "button" at bounding box center [502, 554] width 13 height 13
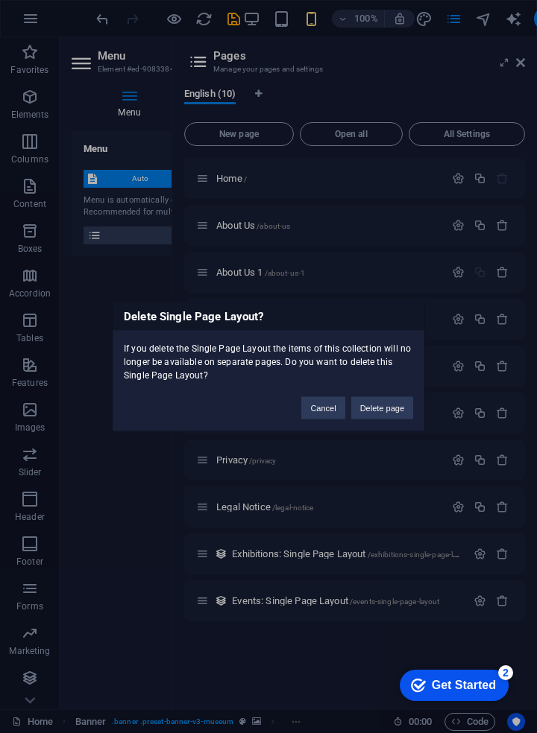
click at [394, 412] on button "Delete page" at bounding box center [382, 408] width 62 height 22
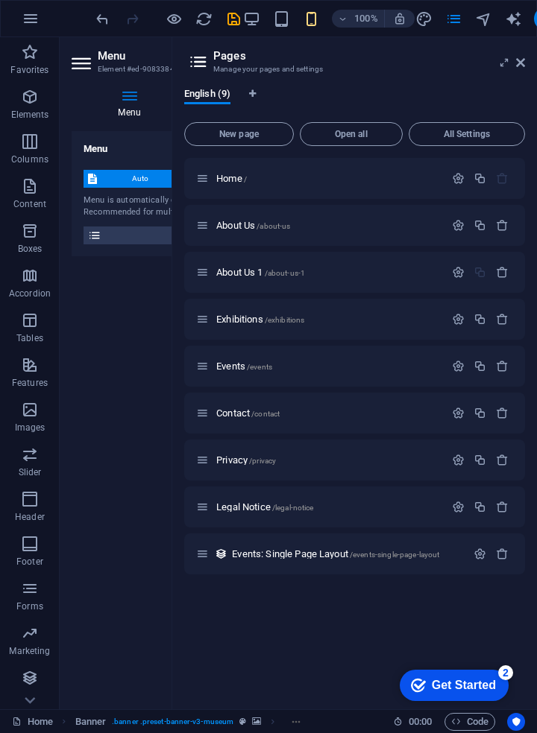
click at [502, 557] on icon "button" at bounding box center [502, 554] width 13 height 13
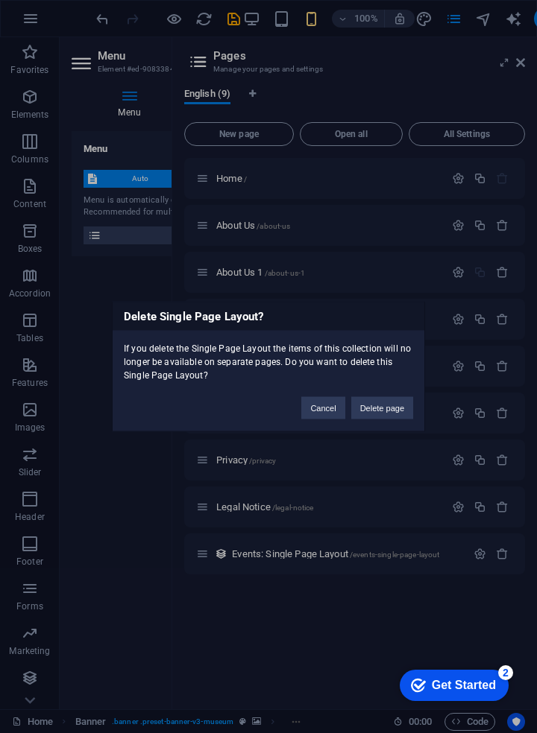
click at [382, 414] on button "Delete page" at bounding box center [382, 408] width 62 height 22
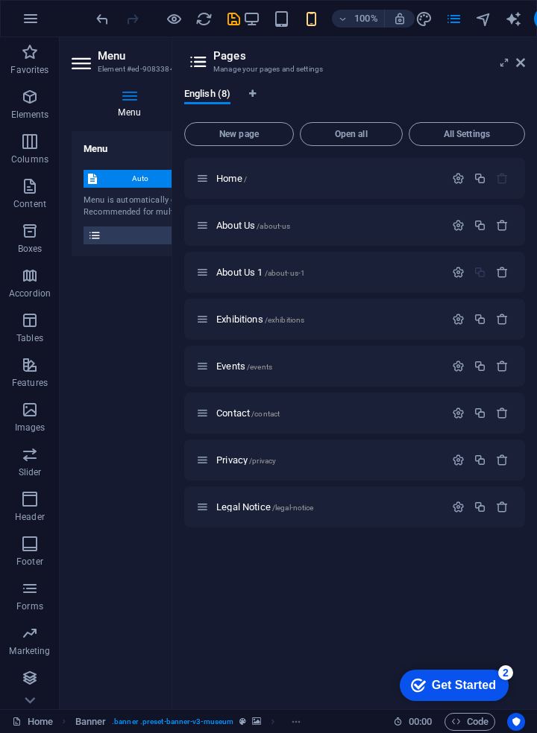
click at [500, 511] on icon "button" at bounding box center [502, 507] width 13 height 13
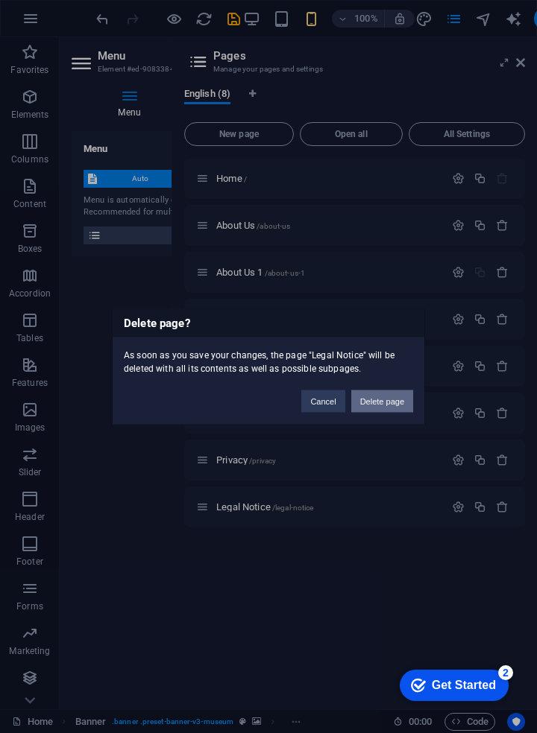
click at [390, 405] on button "Delete page" at bounding box center [382, 401] width 62 height 22
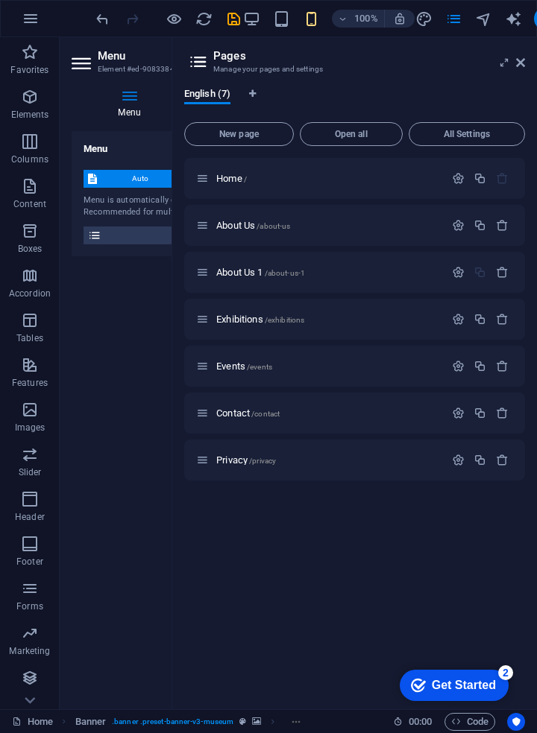
click at [499, 464] on icon "button" at bounding box center [502, 460] width 13 height 13
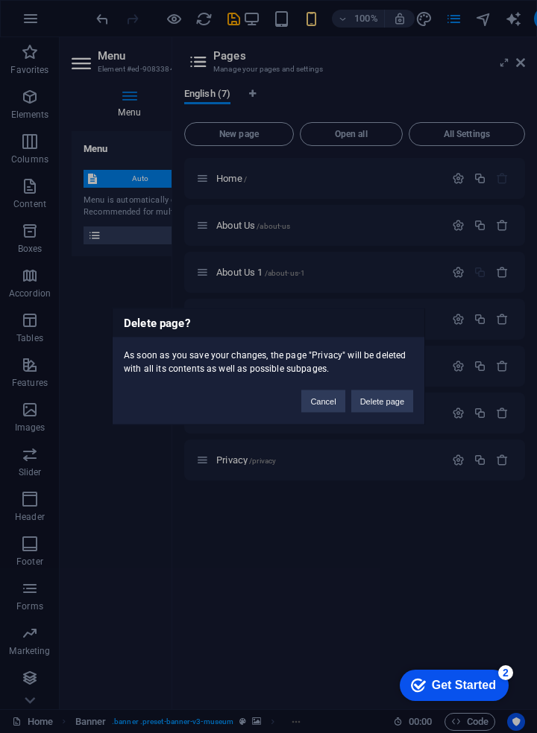
click at [395, 401] on button "Delete page" at bounding box center [382, 401] width 62 height 22
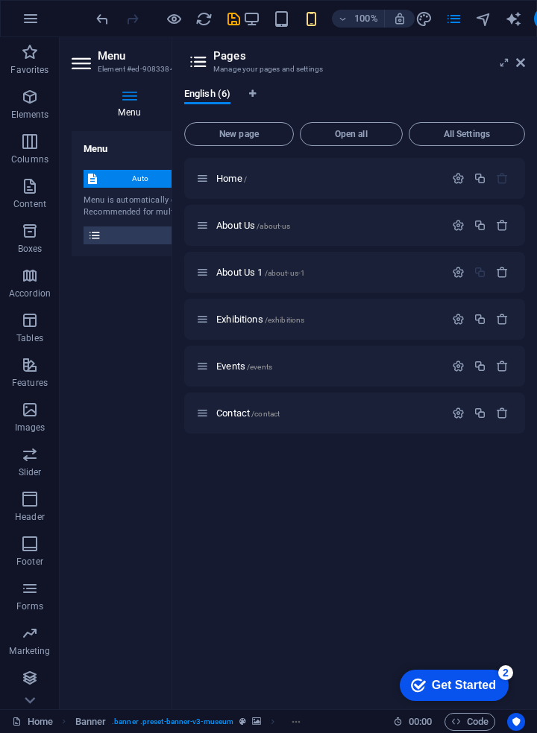
click at [502, 417] on icon "button" at bounding box center [502, 413] width 13 height 13
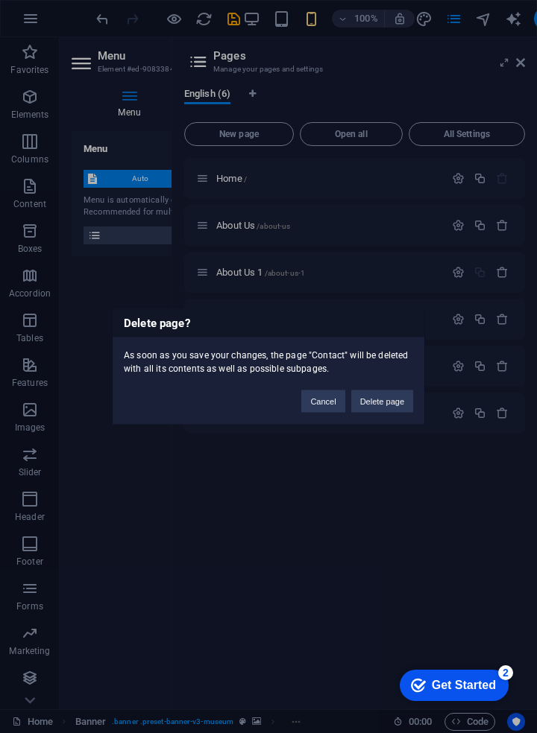
click at [384, 404] on button "Delete page" at bounding box center [382, 401] width 62 height 22
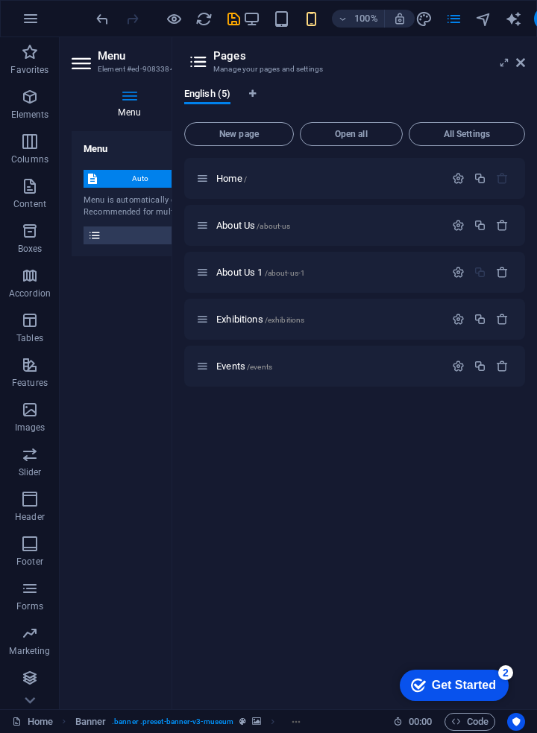
click at [500, 322] on icon "button" at bounding box center [502, 319] width 13 height 13
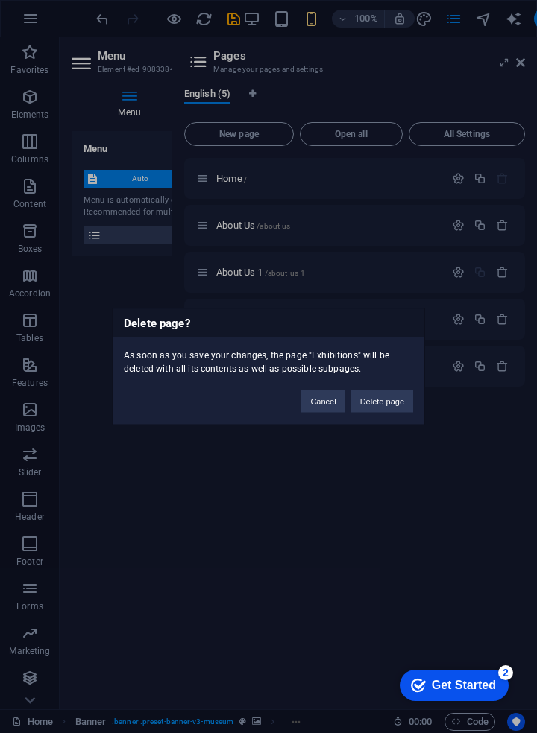
click at [385, 404] on button "Delete page" at bounding box center [382, 401] width 62 height 22
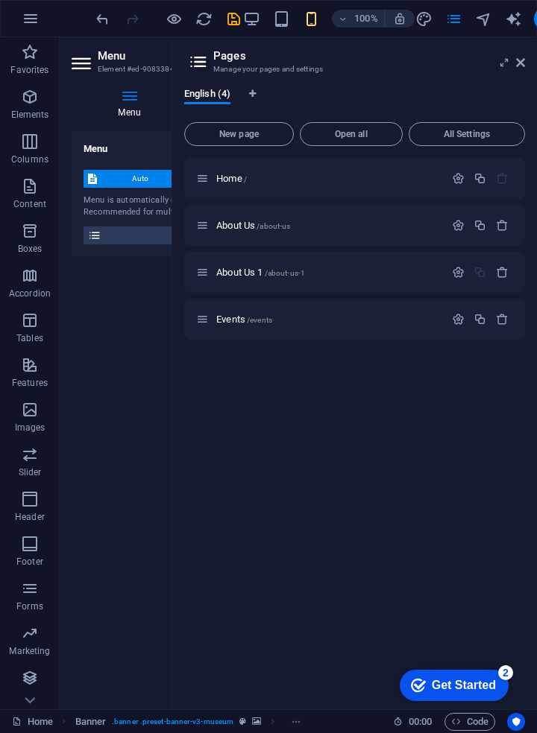
click at [498, 323] on icon "button" at bounding box center [502, 319] width 13 height 13
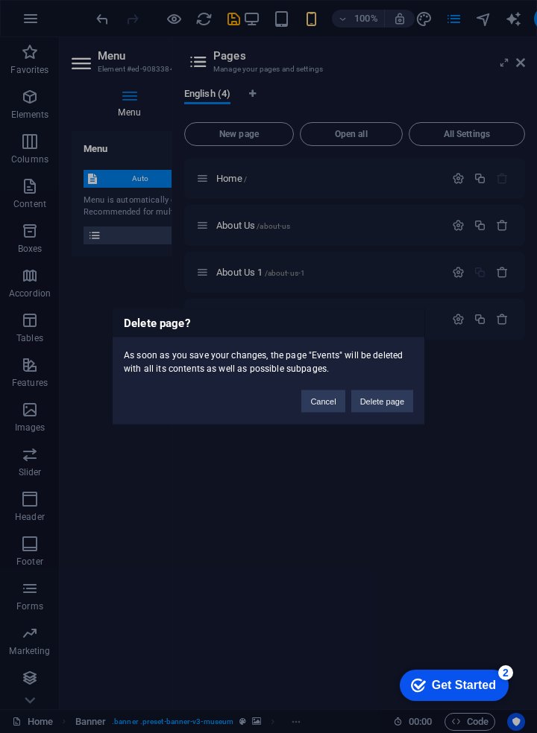
click at [384, 407] on button "Delete page" at bounding box center [382, 401] width 62 height 22
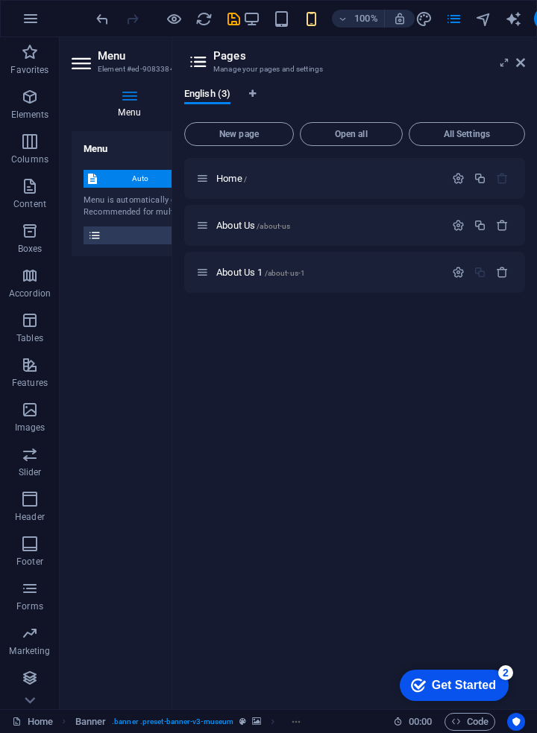
click at [356, 134] on span "Open all" at bounding box center [350, 134] width 89 height 9
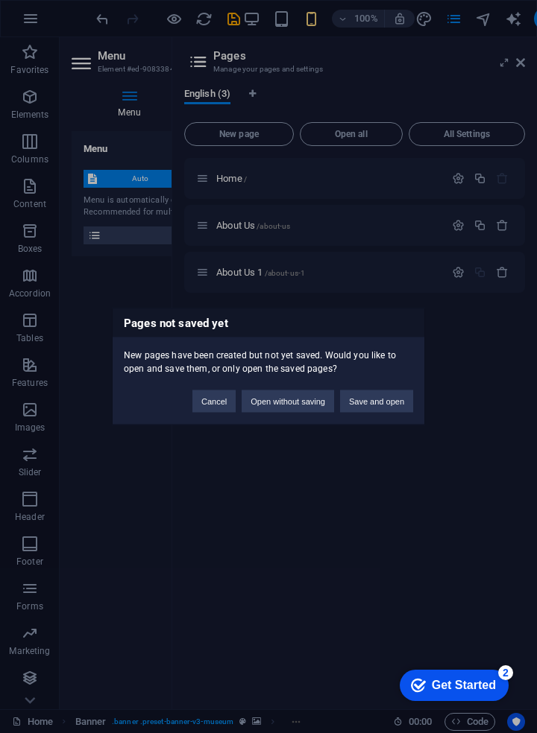
click at [343, 513] on div "Pages not saved yet New pages have been created but not yet saved. Would you li…" at bounding box center [268, 366] width 537 height 733
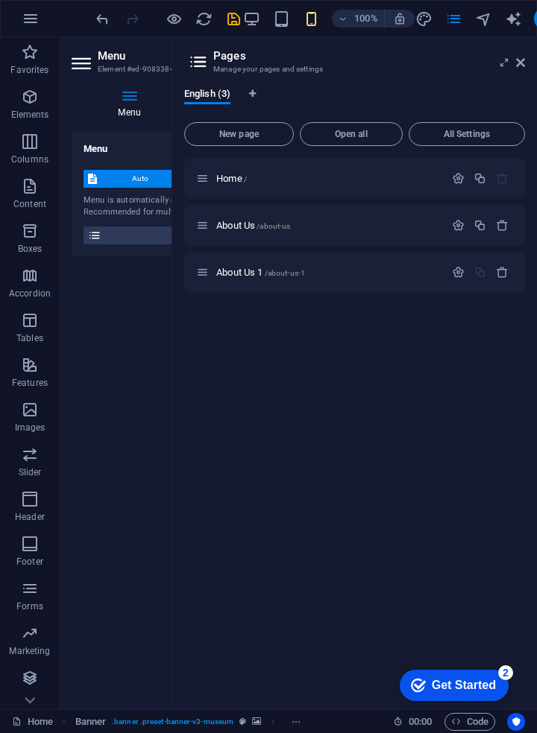
click at [452, 227] on icon "button" at bounding box center [458, 225] width 13 height 13
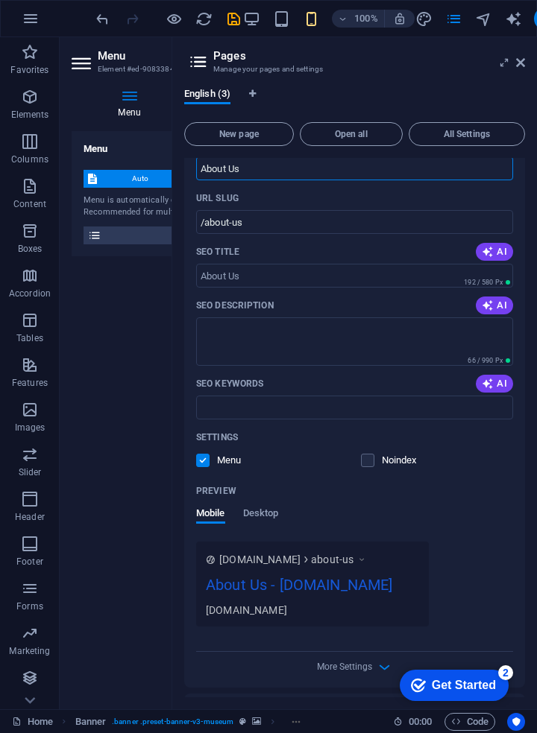
scroll to position [115, 0]
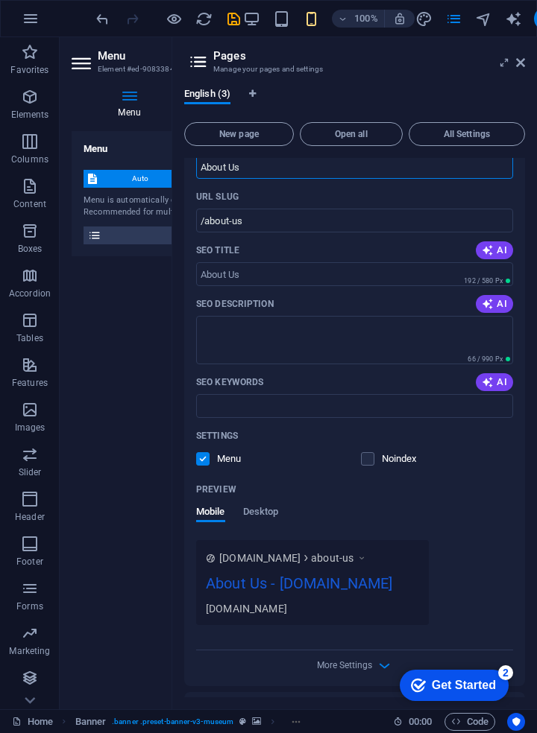
click at [338, 345] on textarea "SEO Description" at bounding box center [354, 340] width 317 height 48
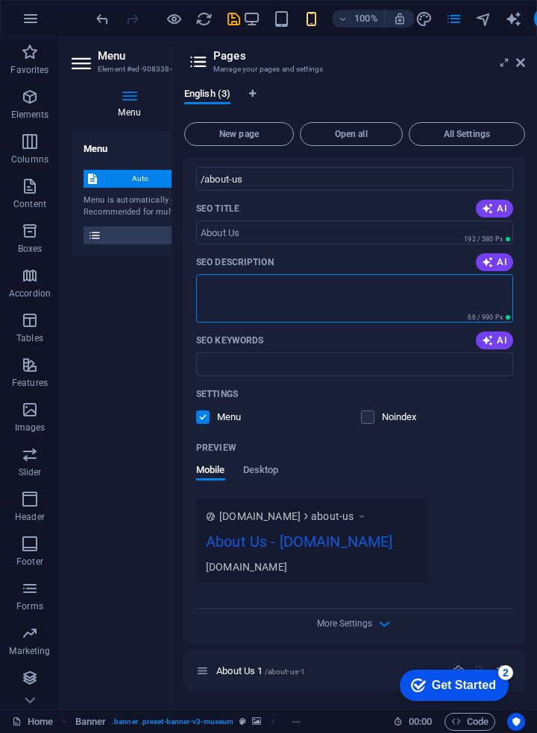
scroll to position [156, 0]
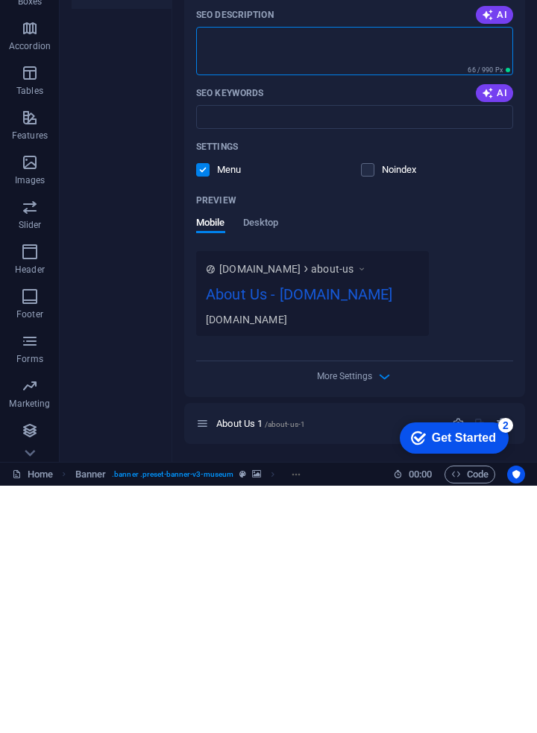
click at [378, 627] on icon "button" at bounding box center [384, 624] width 17 height 17
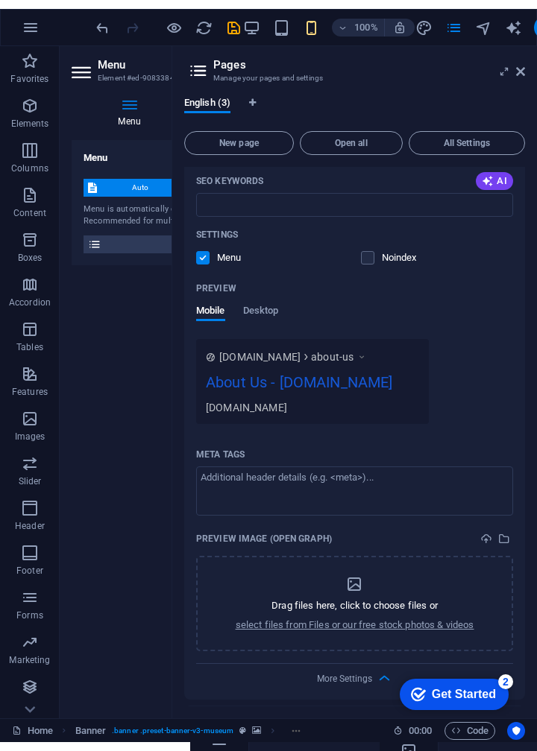
scroll to position [371, 0]
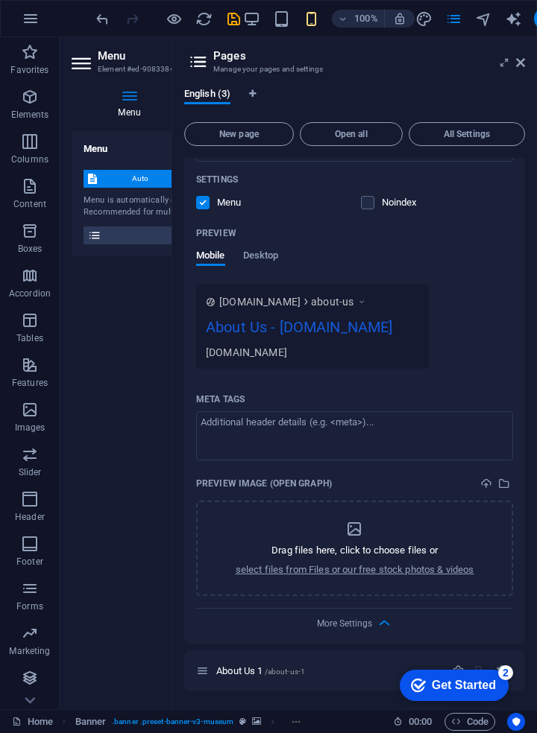
click at [405, 565] on p "select files from Files or our free stock photos & videos" at bounding box center [354, 569] width 238 height 13
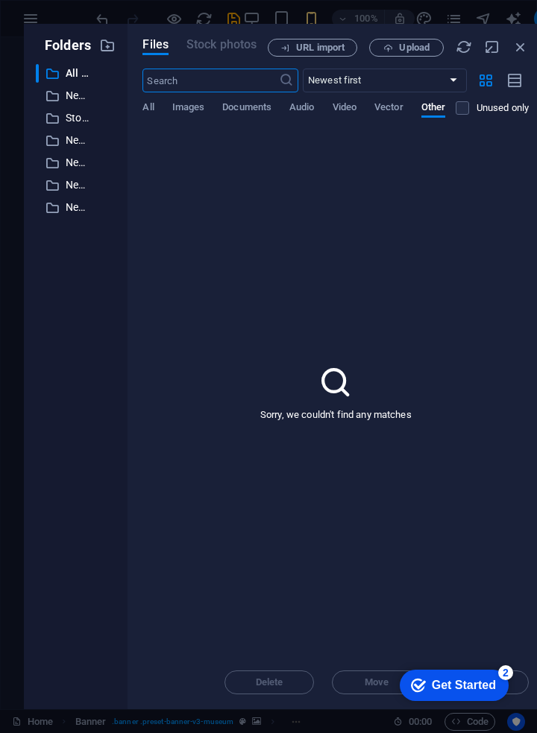
click at [62, 112] on div "​ Stock photos & videos Stock photos & videos" at bounding box center [62, 118] width 53 height 19
click at [101, 124] on icon "button" at bounding box center [103, 118] width 16 height 15
click at [101, 199] on h6 "Download" at bounding box center [115, 193] width 42 height 18
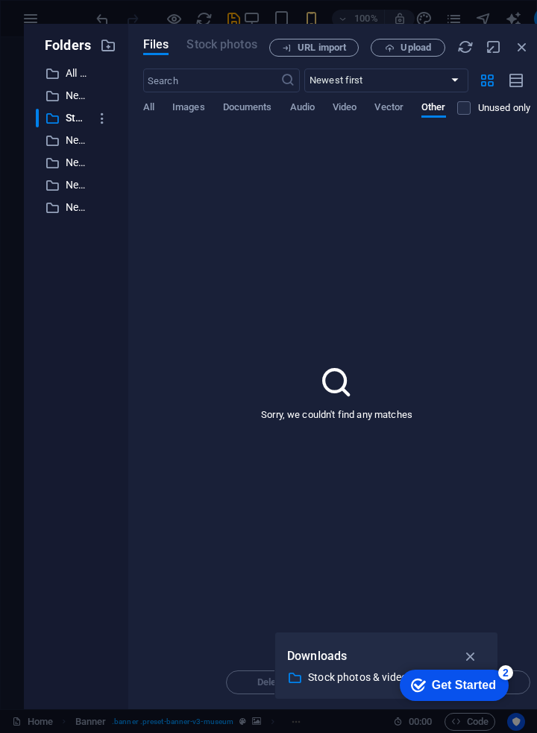
click at [75, 82] on div "​ All files All files" at bounding box center [62, 73] width 53 height 19
click at [332, 665] on p "Downloads" at bounding box center [317, 656] width 60 height 19
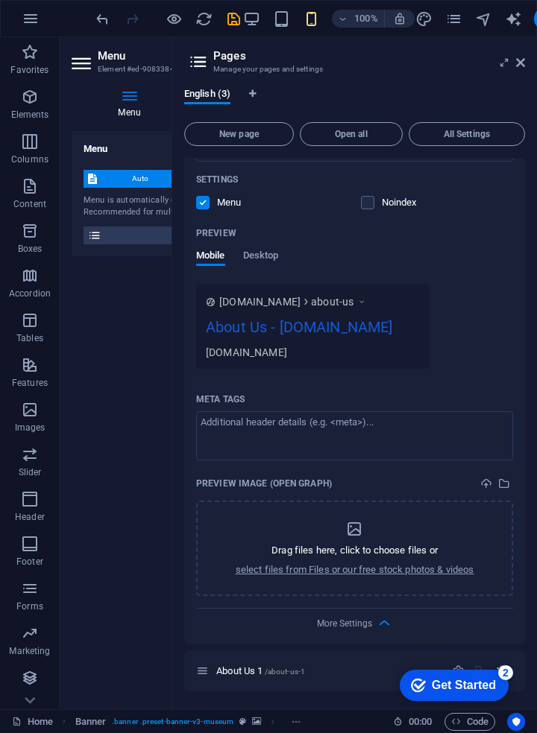
click at [395, 563] on p "select files from Files or our free stock photos & videos" at bounding box center [354, 569] width 238 height 13
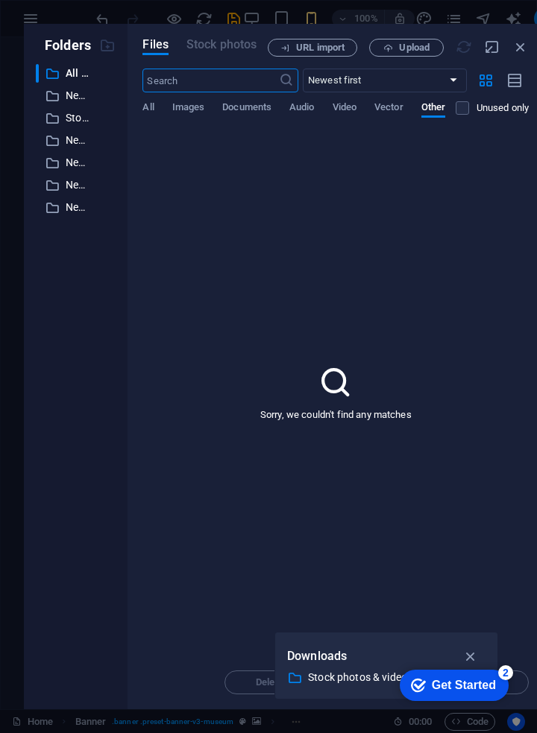
click at [412, 48] on span "Upload" at bounding box center [414, 47] width 31 height 9
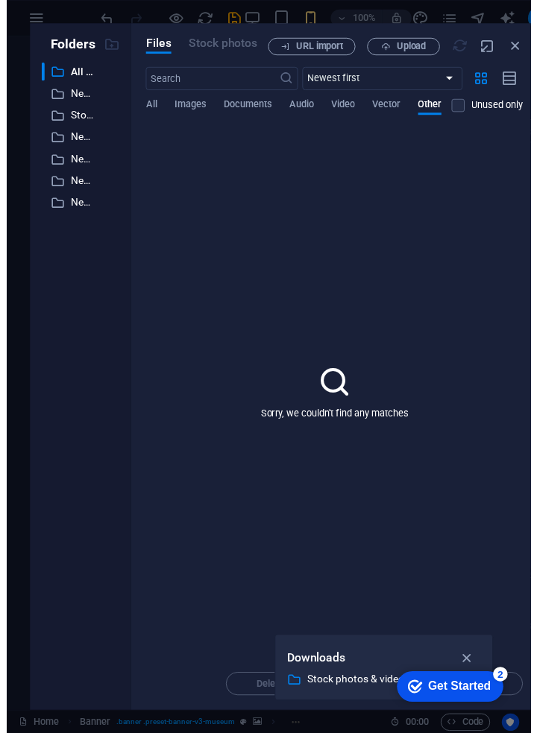
scroll to position [356, 0]
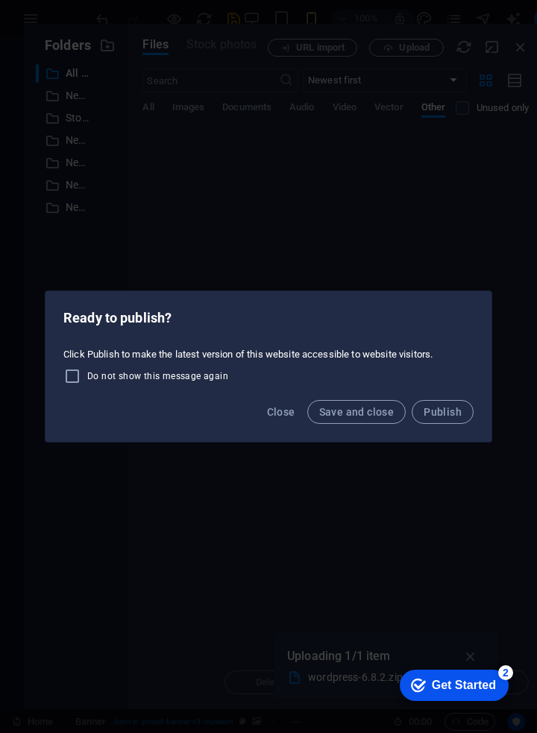
click at [278, 414] on span "Close" at bounding box center [281, 412] width 28 height 12
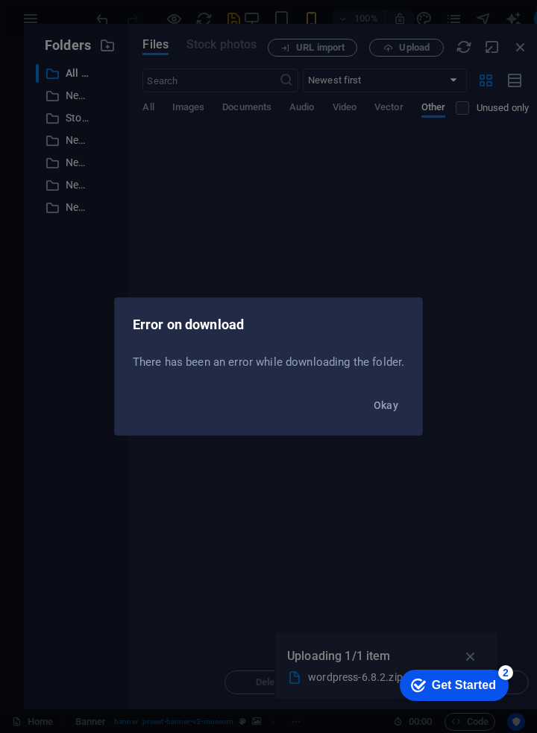
click at [384, 408] on span "Okay" at bounding box center [385, 405] width 25 height 12
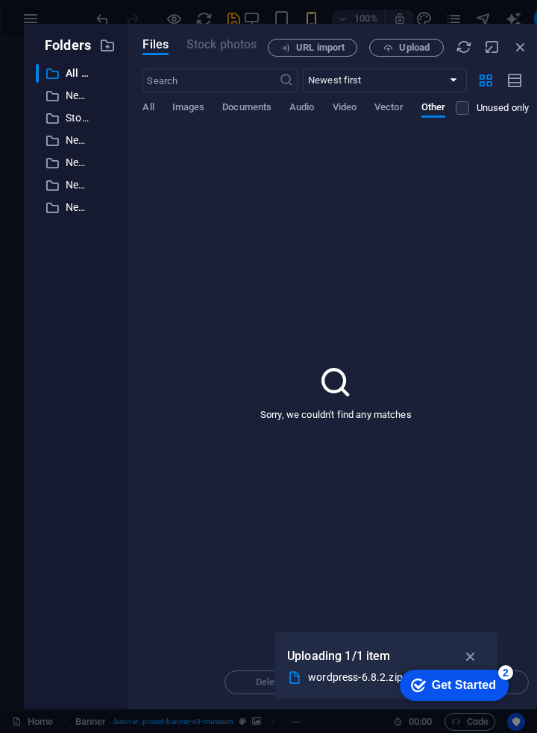
click at [408, 48] on span "Upload" at bounding box center [414, 47] width 31 height 9
click at [464, 655] on icon "button" at bounding box center [470, 656] width 17 height 16
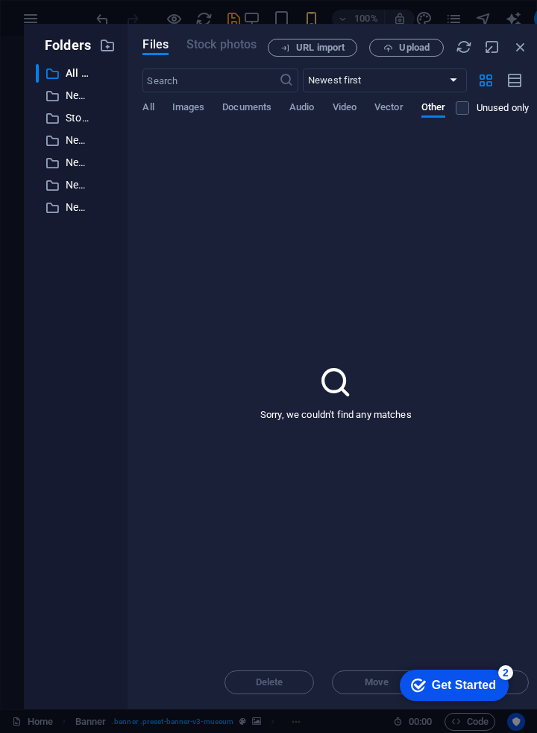
click at [407, 52] on span "Upload" at bounding box center [414, 47] width 31 height 9
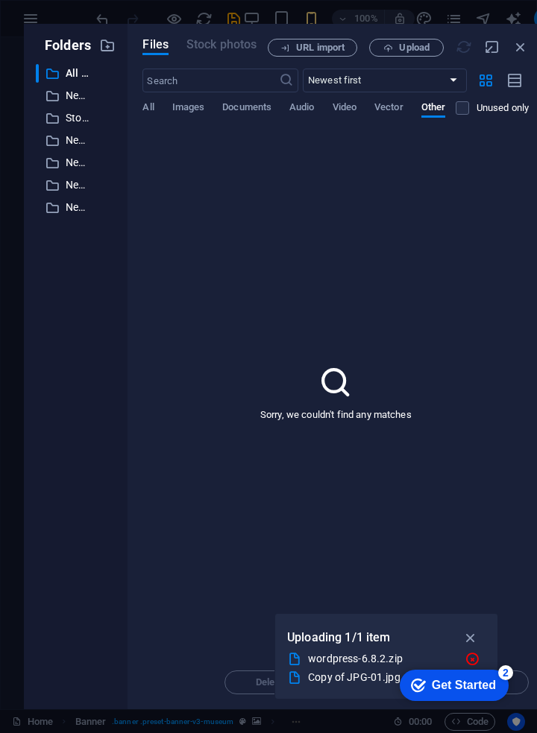
click at [469, 636] on icon "button" at bounding box center [470, 638] width 17 height 16
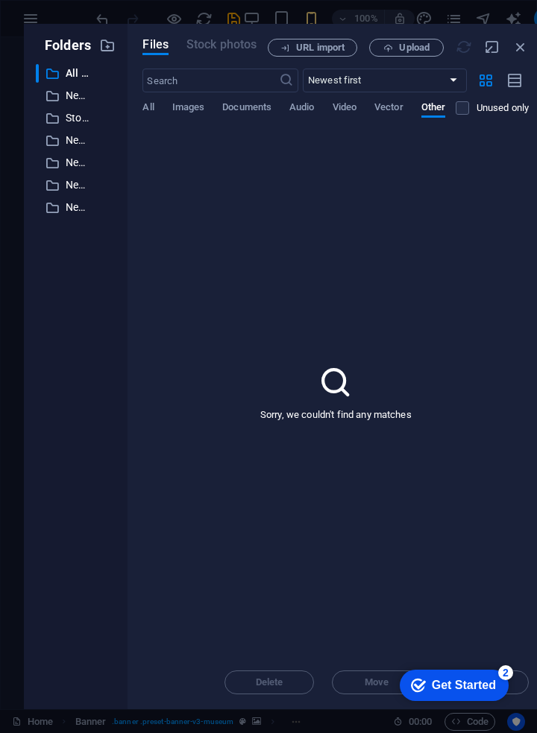
click at [393, 109] on span "Vector" at bounding box center [388, 108] width 29 height 21
click at [344, 110] on span "Video" at bounding box center [344, 108] width 24 height 21
click at [294, 116] on button "Audio" at bounding box center [301, 109] width 25 height 16
click at [246, 115] on span "Documents" at bounding box center [246, 108] width 49 height 21
click at [183, 116] on button "Images" at bounding box center [188, 109] width 33 height 16
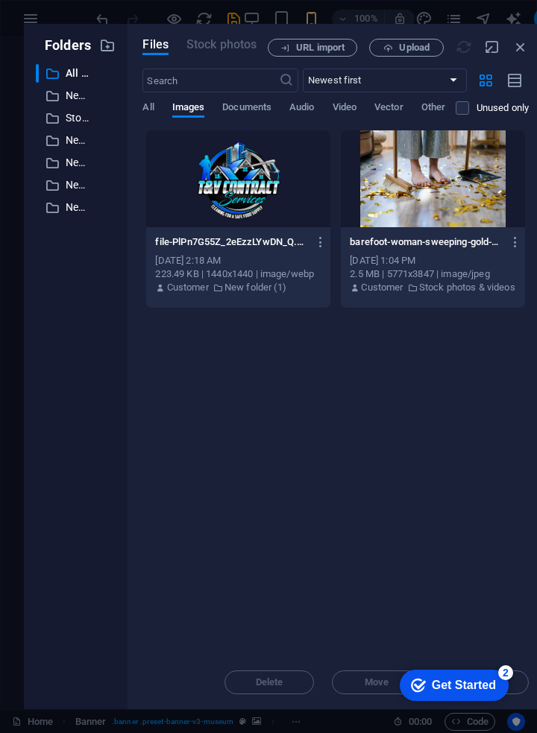
click at [2, 586] on div "Folders ​ All files All files ​ New folder New folder ​ Stock photos & videos S…" at bounding box center [268, 366] width 537 height 733
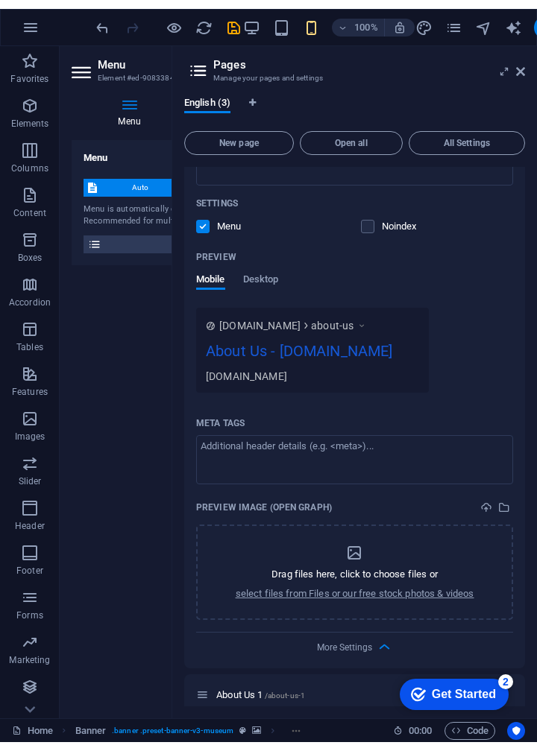
scroll to position [371, 0]
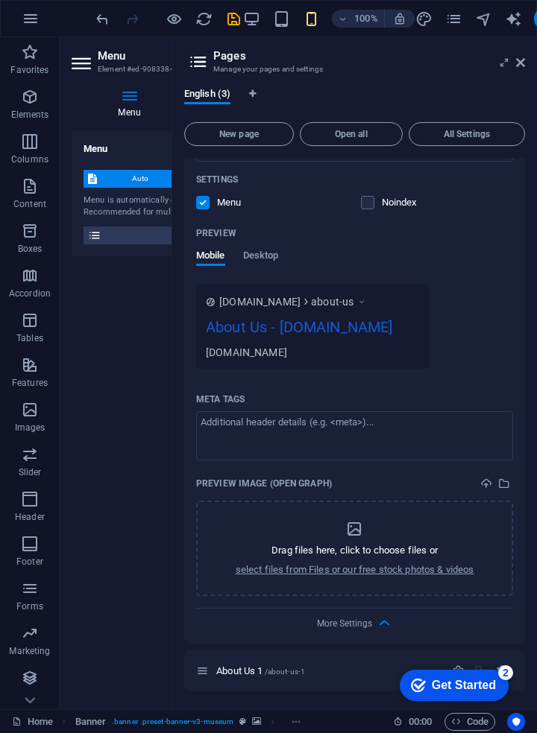
click at [379, 555] on p "Drag files here, click to choose files or" at bounding box center [354, 550] width 166 height 13
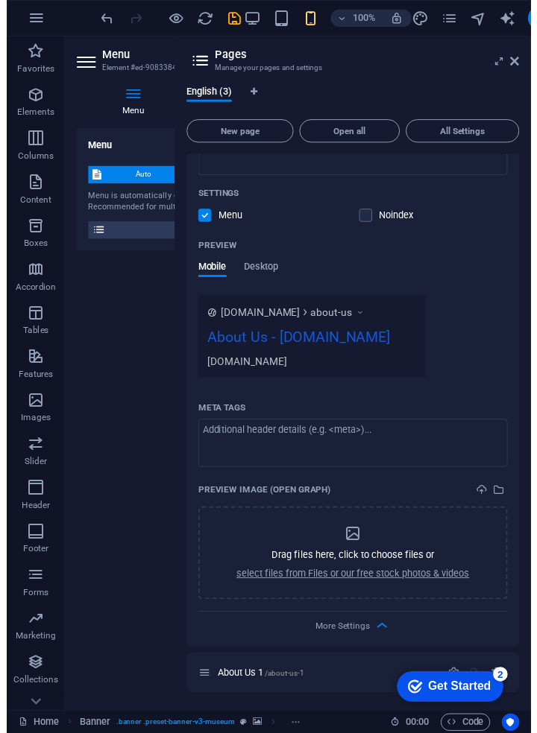
scroll to position [353, 0]
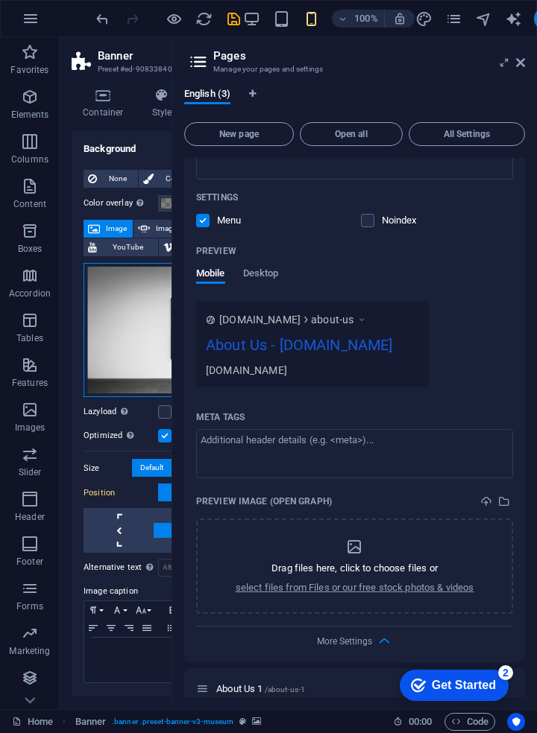
click at [140, 338] on div "Drag files here, click to choose files or select files from Files or our free s…" at bounding box center [188, 330] width 211 height 135
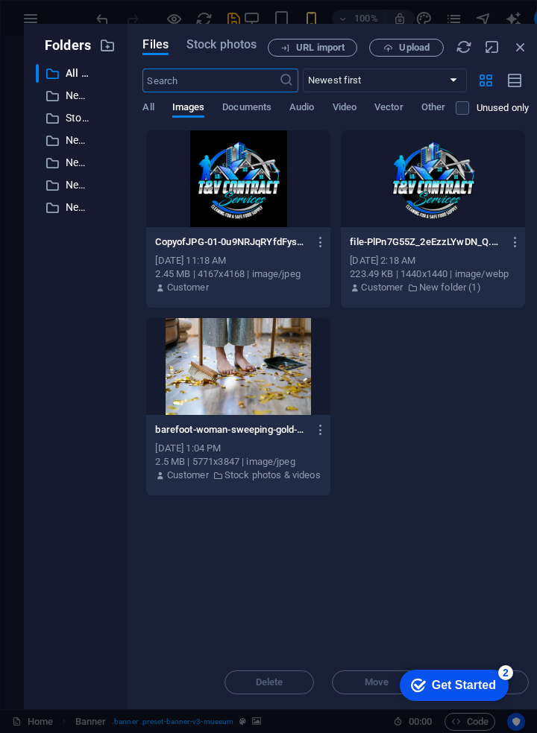
click at [464, 208] on div at bounding box center [433, 178] width 184 height 97
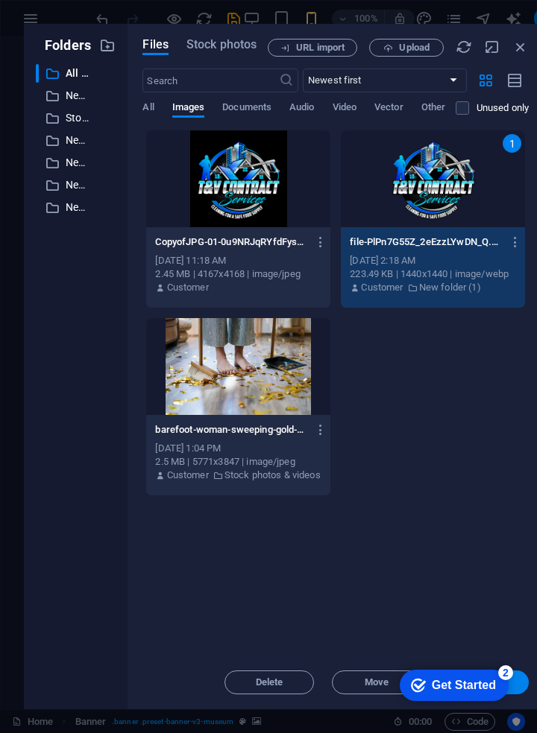
click at [327, 55] on button "URL import" at bounding box center [312, 48] width 89 height 18
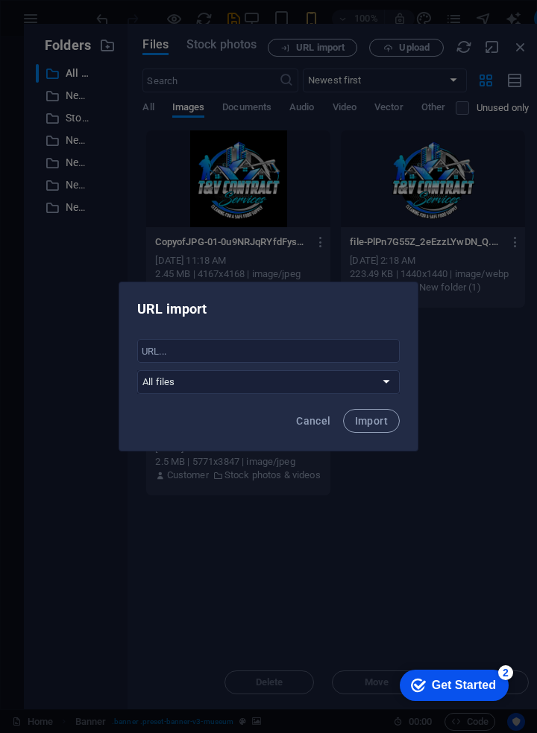
click at [378, 385] on select "All files New folder Stock photos & videos New folder (1) New folder (2) New fo…" at bounding box center [268, 382] width 262 height 24
click at [137, 370] on select "All files New folder Stock photos & videos New folder (1) New folder (2) New fo…" at bounding box center [268, 382] width 262 height 24
click at [373, 421] on span "Import" at bounding box center [371, 421] width 33 height 12
select select "all_files"
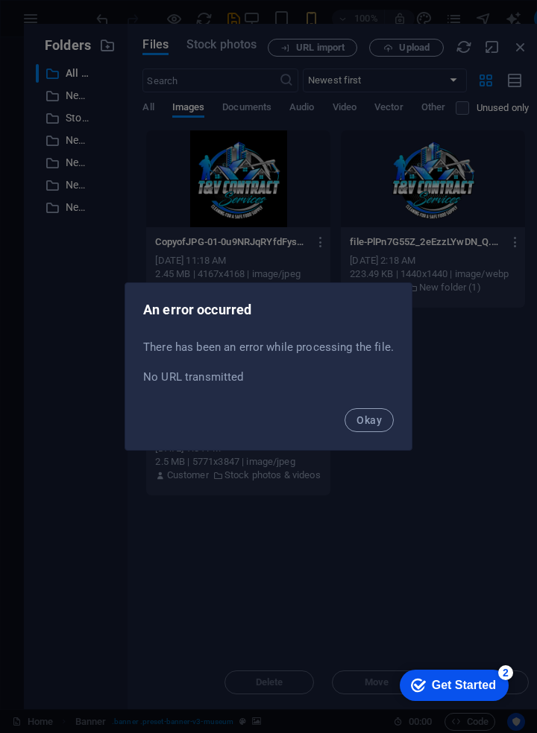
click at [361, 428] on button "Okay" at bounding box center [368, 420] width 49 height 24
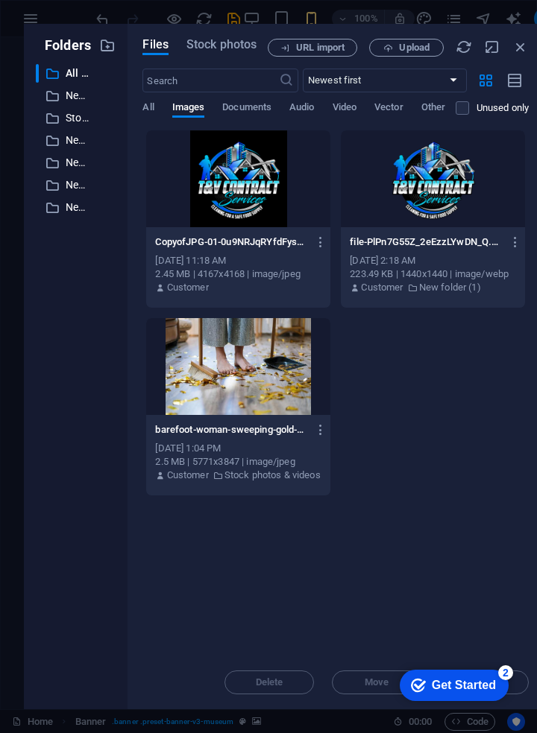
click at [319, 53] on button "URL import" at bounding box center [312, 48] width 89 height 18
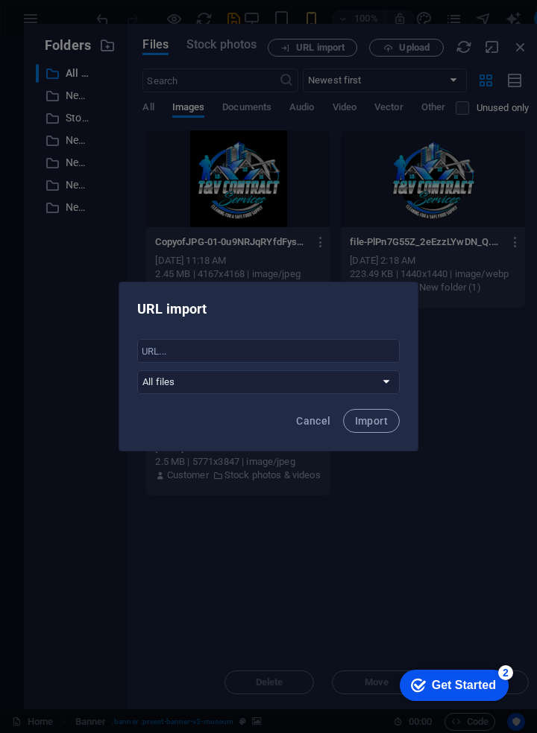
click at [338, 347] on input "text" at bounding box center [268, 351] width 262 height 24
click at [459, 377] on div "URL import ​ All files New folder Stock photos & videos New folder (1) New fold…" at bounding box center [268, 366] width 537 height 733
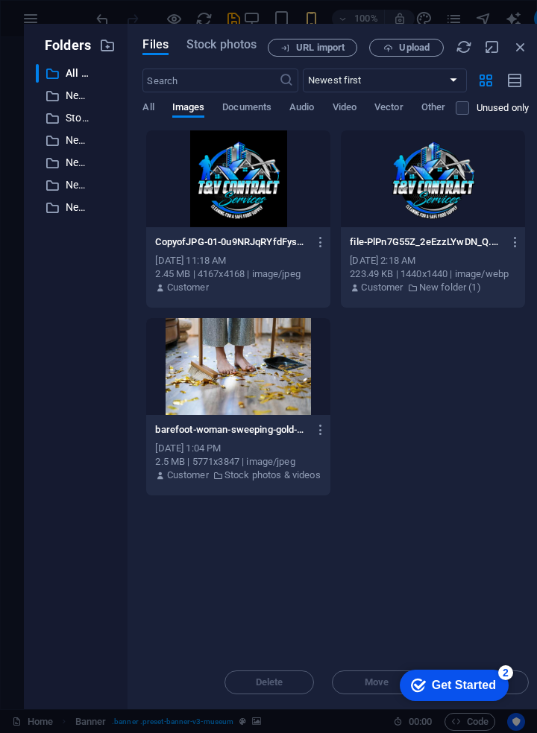
click at [315, 54] on button "URL import" at bounding box center [312, 48] width 89 height 18
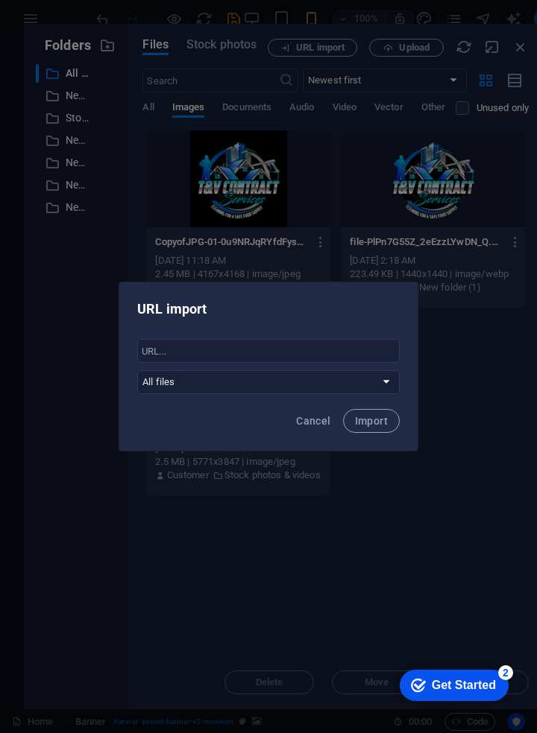
click at [390, 384] on select "All files New folder Stock photos & videos New folder (1) New folder (2) New fo…" at bounding box center [268, 382] width 262 height 24
click at [137, 370] on select "All files New folder Stock photos & videos New folder (1) New folder (2) New fo…" at bounding box center [268, 382] width 262 height 24
click at [377, 425] on span "Import" at bounding box center [371, 421] width 33 height 12
select select "all_files"
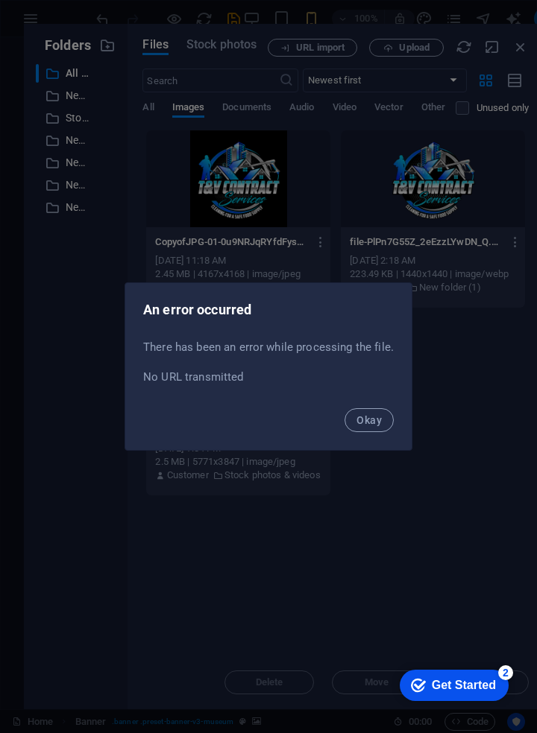
click at [371, 424] on span "Okay" at bounding box center [368, 420] width 25 height 12
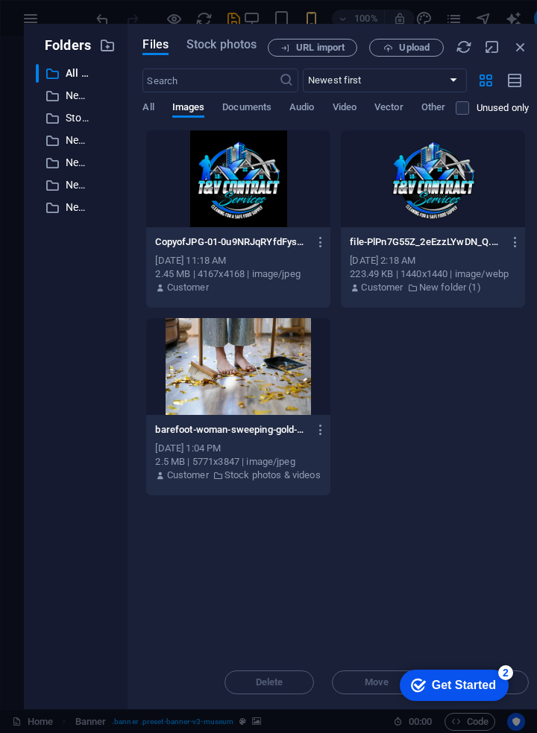
click at [80, 112] on p "Stock photos & videos" at bounding box center [77, 118] width 23 height 17
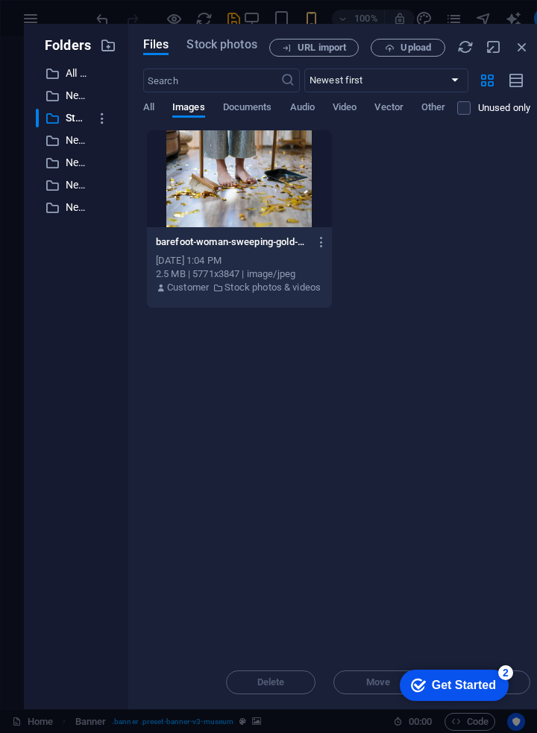
click at [75, 126] on p "Stock photos & videos" at bounding box center [77, 118] width 23 height 17
click at [73, 147] on p "New folder (1)" at bounding box center [77, 140] width 23 height 17
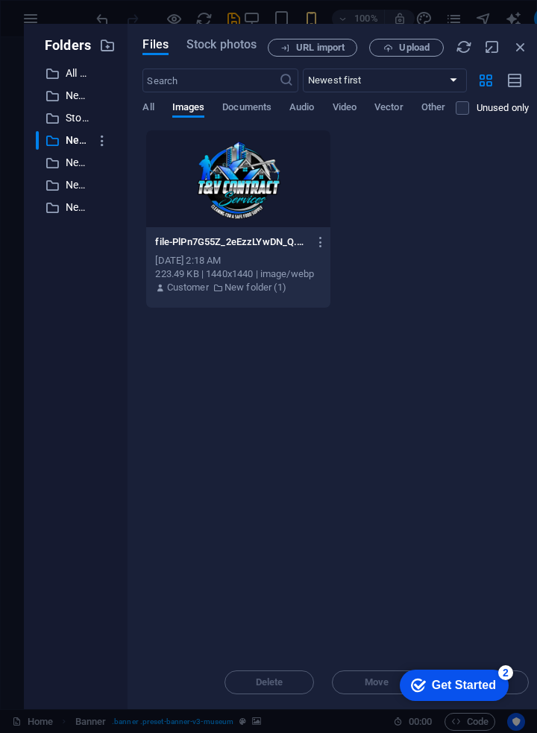
click at [71, 179] on p "New folder (3)" at bounding box center [77, 185] width 23 height 17
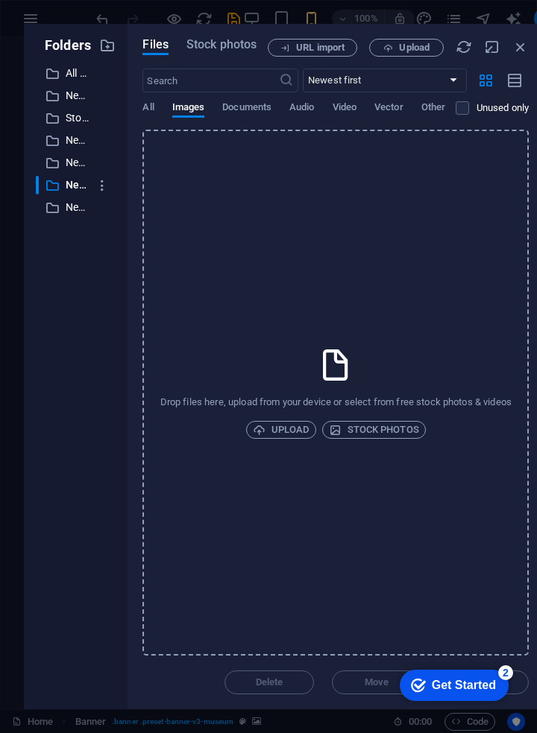
click at [64, 216] on div "​ New folder (4) New folder (4)" at bounding box center [62, 207] width 53 height 19
click at [398, 425] on span "Stock photos" at bounding box center [374, 430] width 90 height 18
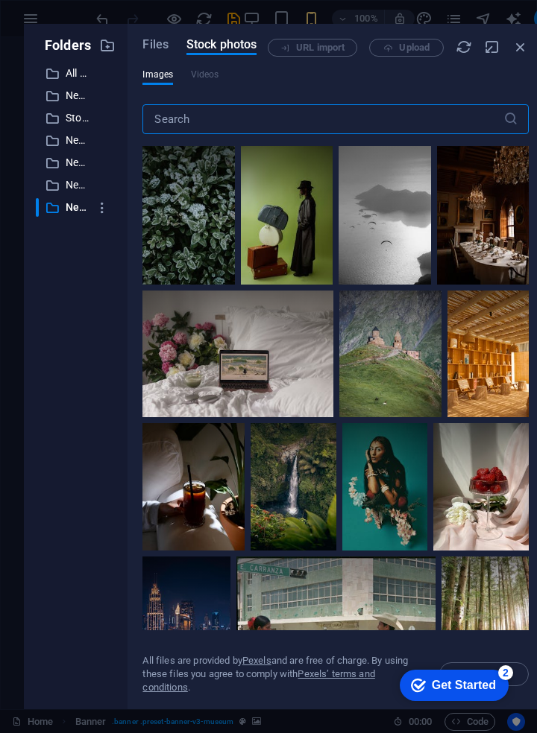
click at [72, 89] on p "New folder" at bounding box center [77, 95] width 23 height 17
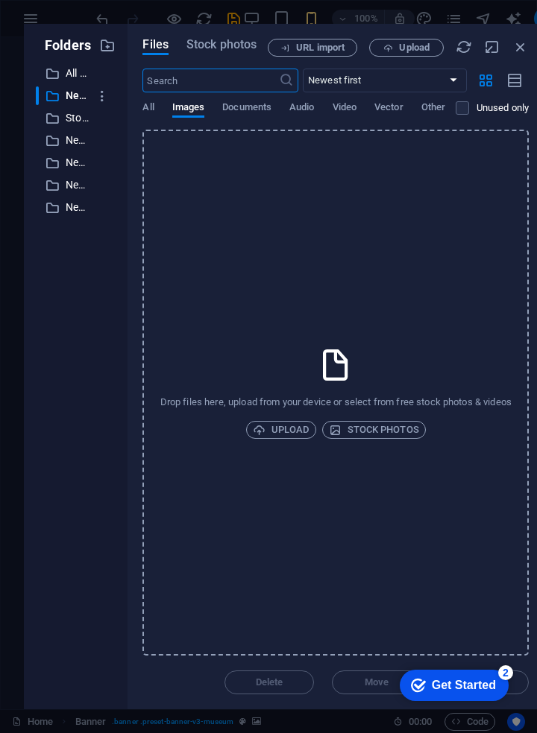
click at [2, 557] on div "Folders ​ All files All files ​ New folder New folder ​ Stock photos & videos S…" at bounding box center [268, 366] width 537 height 733
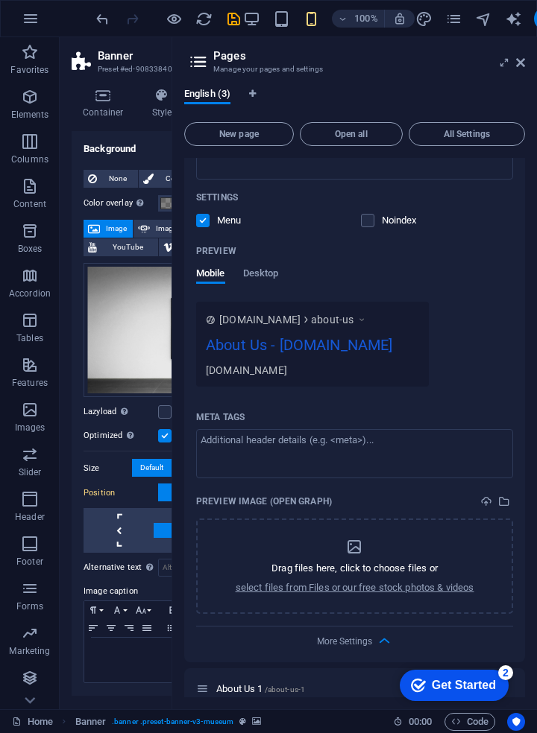
click at [28, 27] on icon "button" at bounding box center [31, 19] width 18 height 18
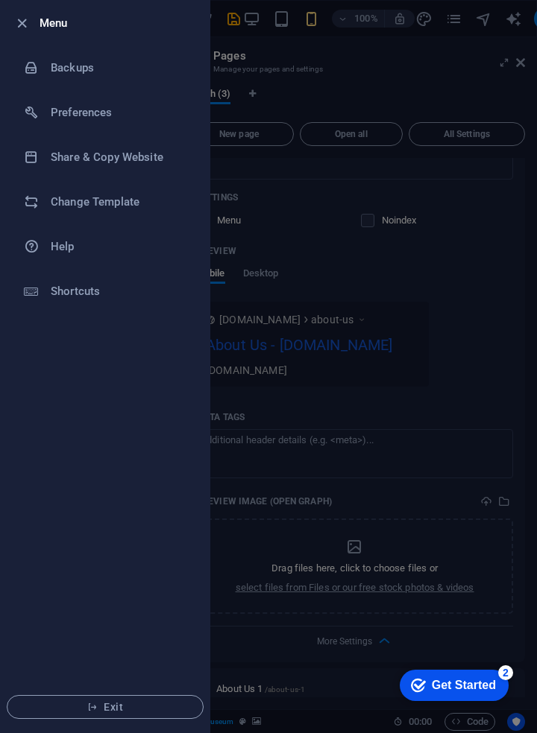
click at [51, 39] on li "Menu" at bounding box center [105, 23] width 209 height 45
click at [53, 22] on h6 "Menu" at bounding box center [118, 23] width 158 height 18
click at [46, 28] on h6 "Menu" at bounding box center [118, 23] width 158 height 18
click at [55, 65] on h6 "Backups" at bounding box center [120, 68] width 138 height 18
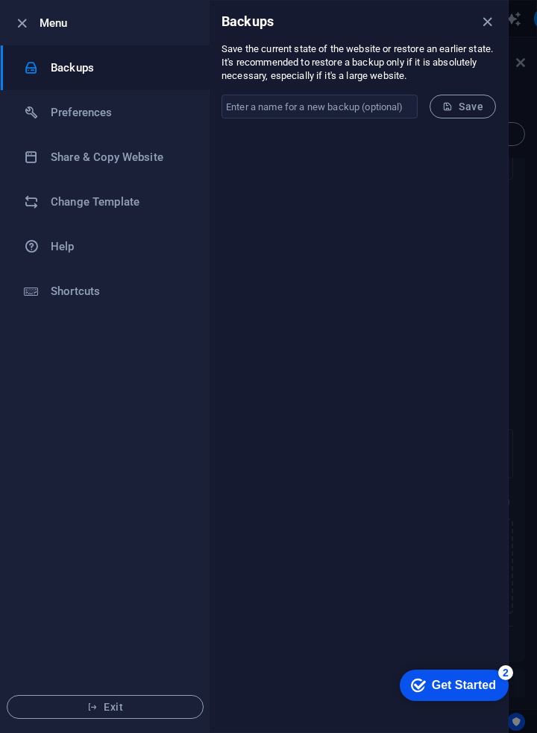
click at [59, 118] on h6 "Preferences" at bounding box center [120, 113] width 138 height 18
select select "en"
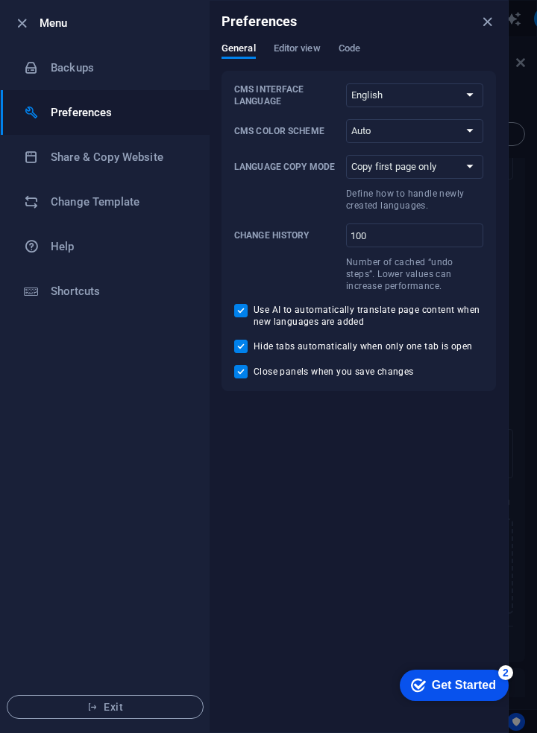
click at [246, 314] on input "Use AI to automatically translate page content when new languages are added" at bounding box center [243, 310] width 19 height 13
checkbox input "false"
click at [249, 347] on input "Hide tabs automatically when only one tab is open" at bounding box center [243, 346] width 19 height 13
checkbox input "false"
click at [246, 375] on input "Close panels when you save changes" at bounding box center [243, 371] width 19 height 13
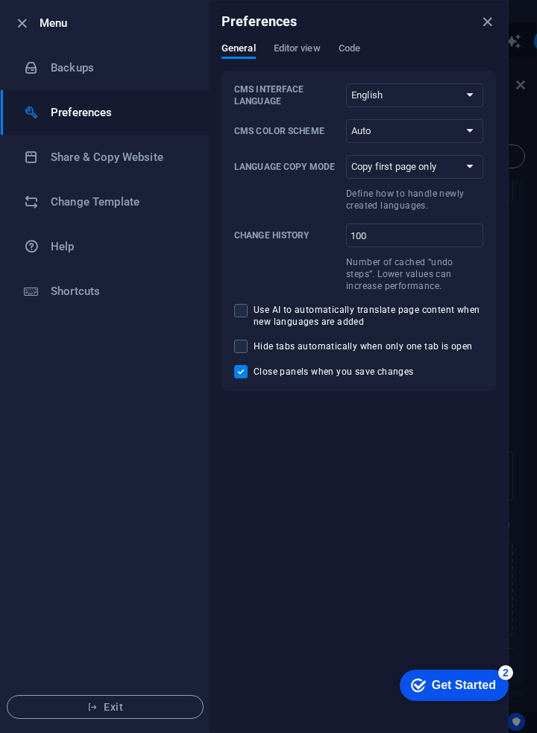
checkbox input "false"
click at [46, 203] on div at bounding box center [37, 201] width 27 height 15
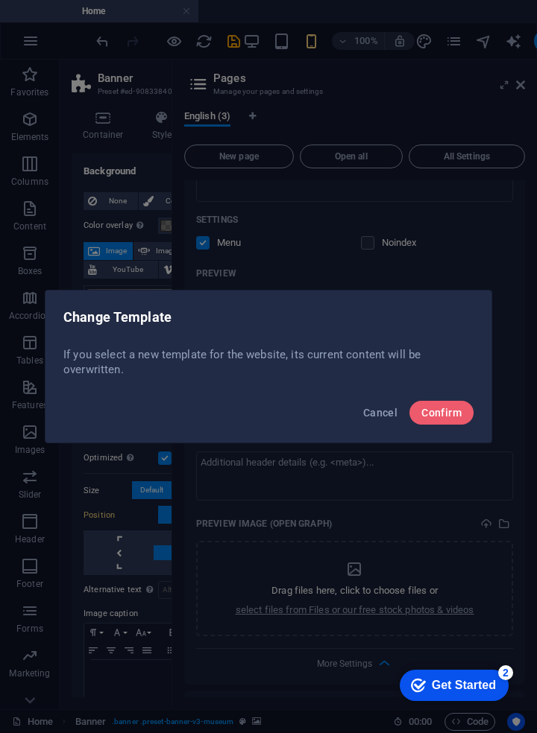
click at [375, 414] on span "Cancel" at bounding box center [380, 413] width 34 height 12
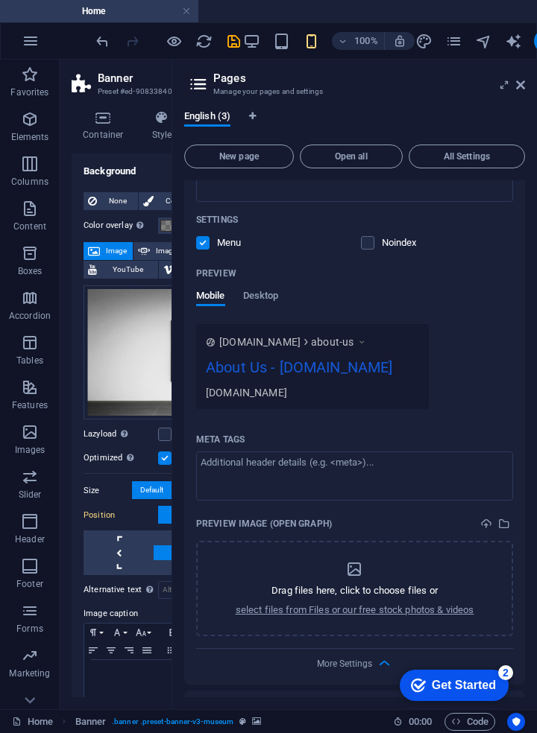
click at [536, 50] on div at bounding box center [546, 41] width 24 height 24
click at [504, 90] on icon at bounding box center [504, 85] width 0 height 12
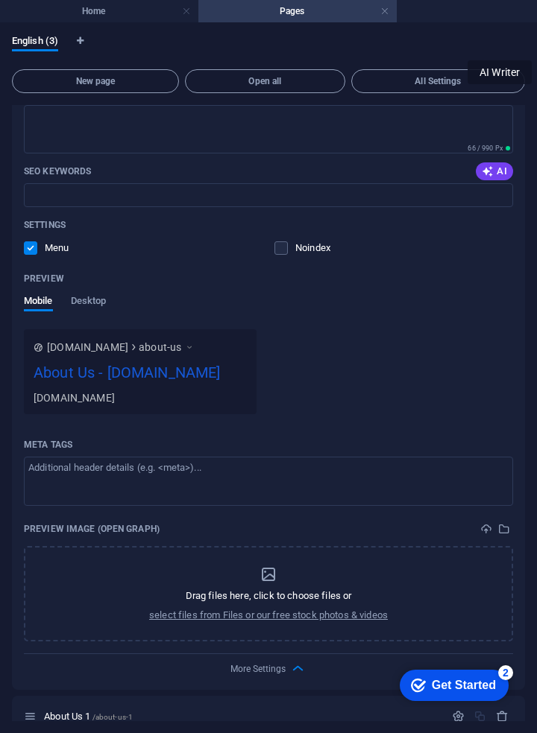
scroll to position [294, 0]
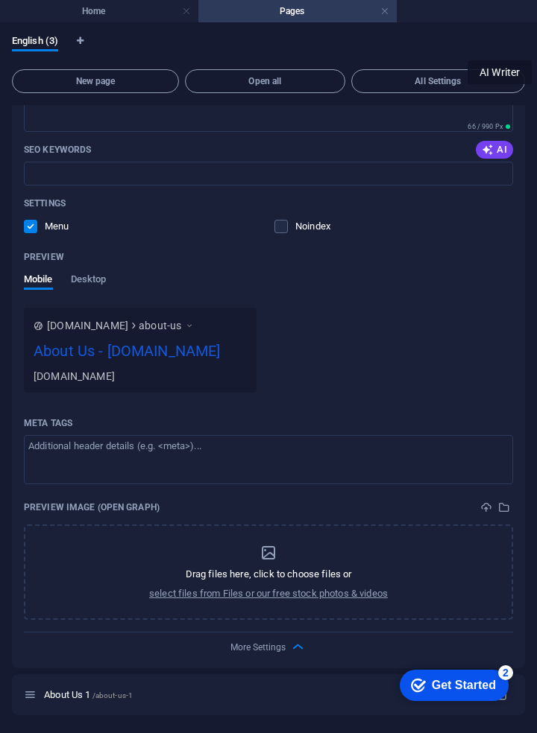
click at [300, 653] on icon "button" at bounding box center [297, 647] width 17 height 17
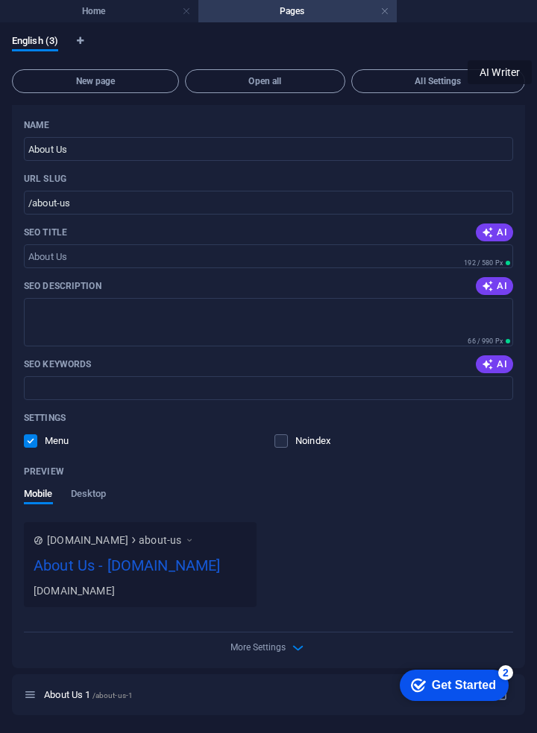
scroll to position [80, 0]
click at [321, 648] on div "More Settings" at bounding box center [268, 645] width 489 height 24
click at [74, 692] on span "About Us 1 /about-us-1" at bounding box center [88, 694] width 89 height 11
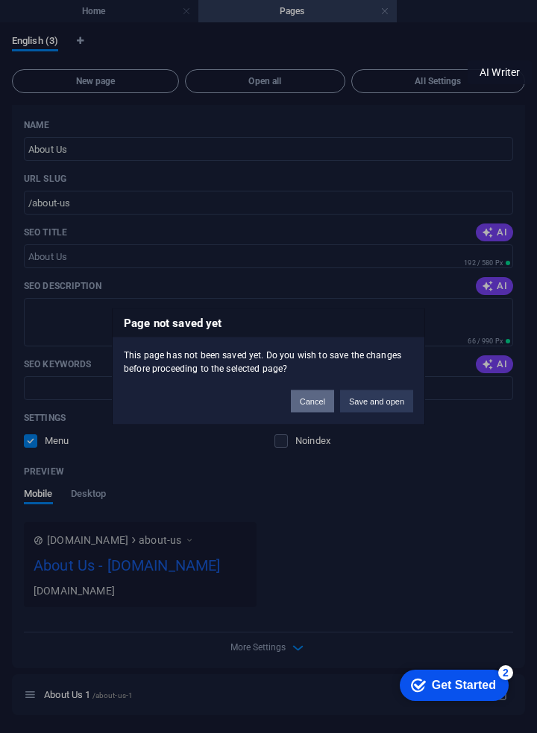
click at [307, 401] on button "Cancel" at bounding box center [312, 401] width 43 height 22
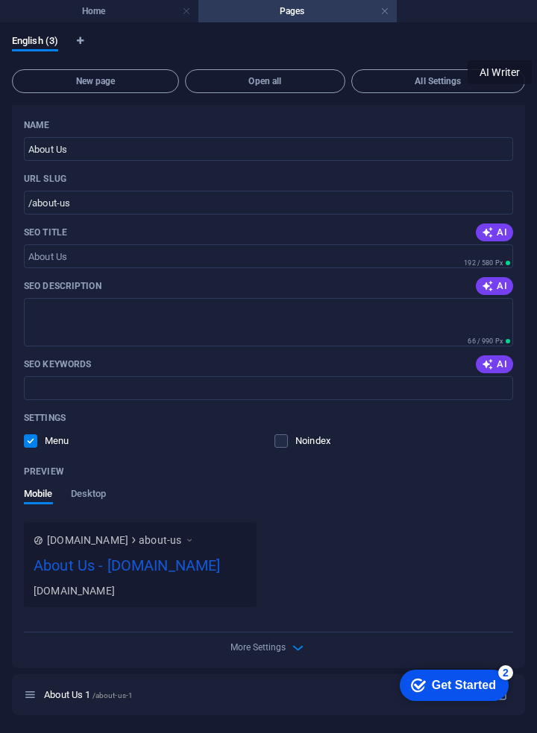
click at [24, 39] on span "English (3)" at bounding box center [35, 42] width 46 height 21
click at [77, 47] on span "Language Tabs" at bounding box center [80, 43] width 9 height 12
select select "41"
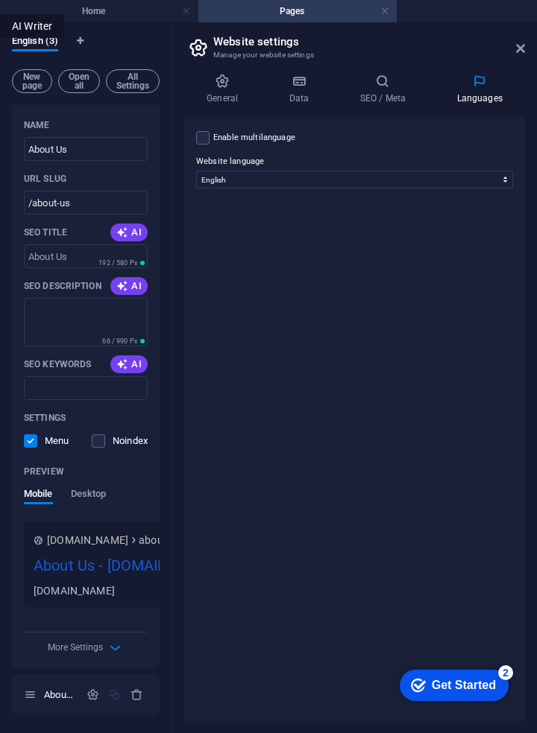
click at [367, 16] on h4 "Pages" at bounding box center [297, 11] width 198 height 16
click at [384, 11] on link at bounding box center [384, 11] width 9 height 14
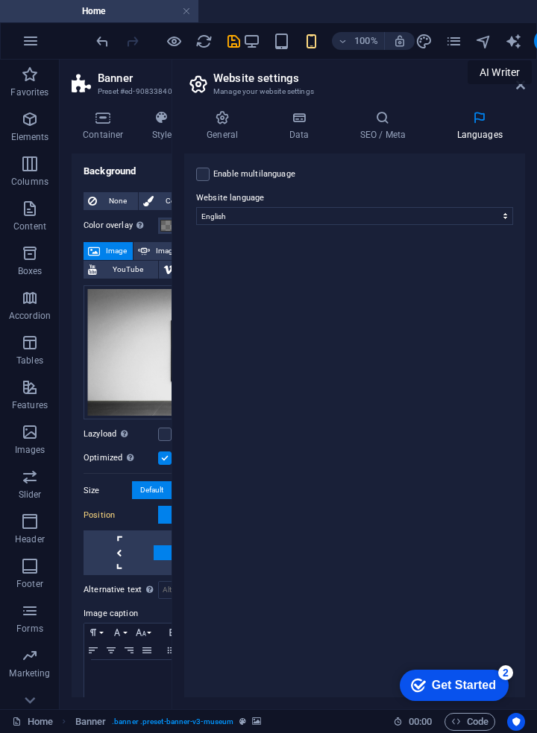
click at [447, 57] on div "100% More" at bounding box center [268, 41] width 535 height 36
click at [26, 36] on icon "button" at bounding box center [31, 41] width 18 height 18
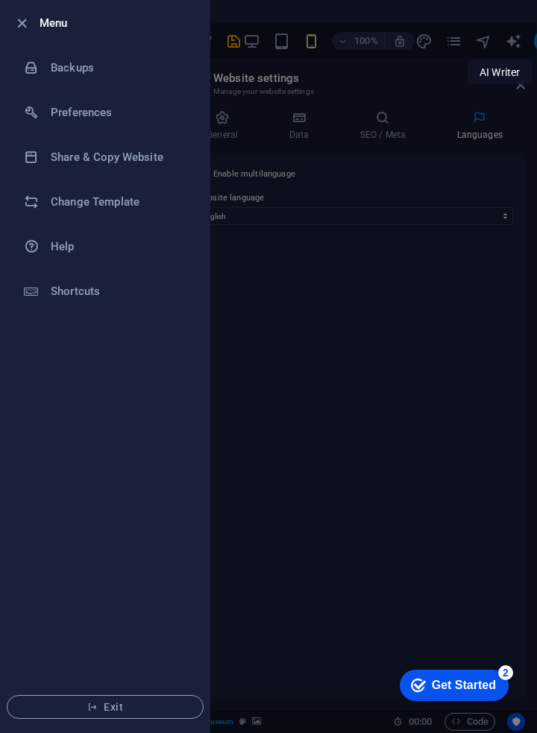
click at [66, 66] on h6 "Backups" at bounding box center [120, 68] width 138 height 18
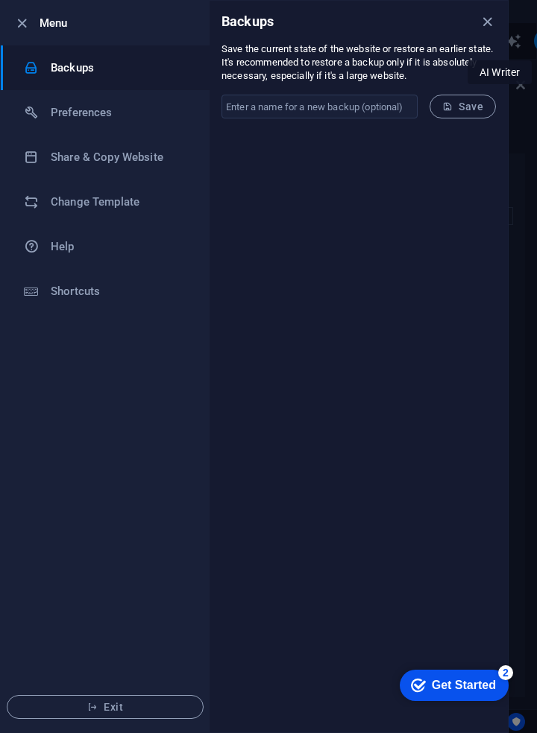
click at [146, 707] on span "Exit" at bounding box center [104, 707] width 171 height 12
